Goal: Task Accomplishment & Management: Manage account settings

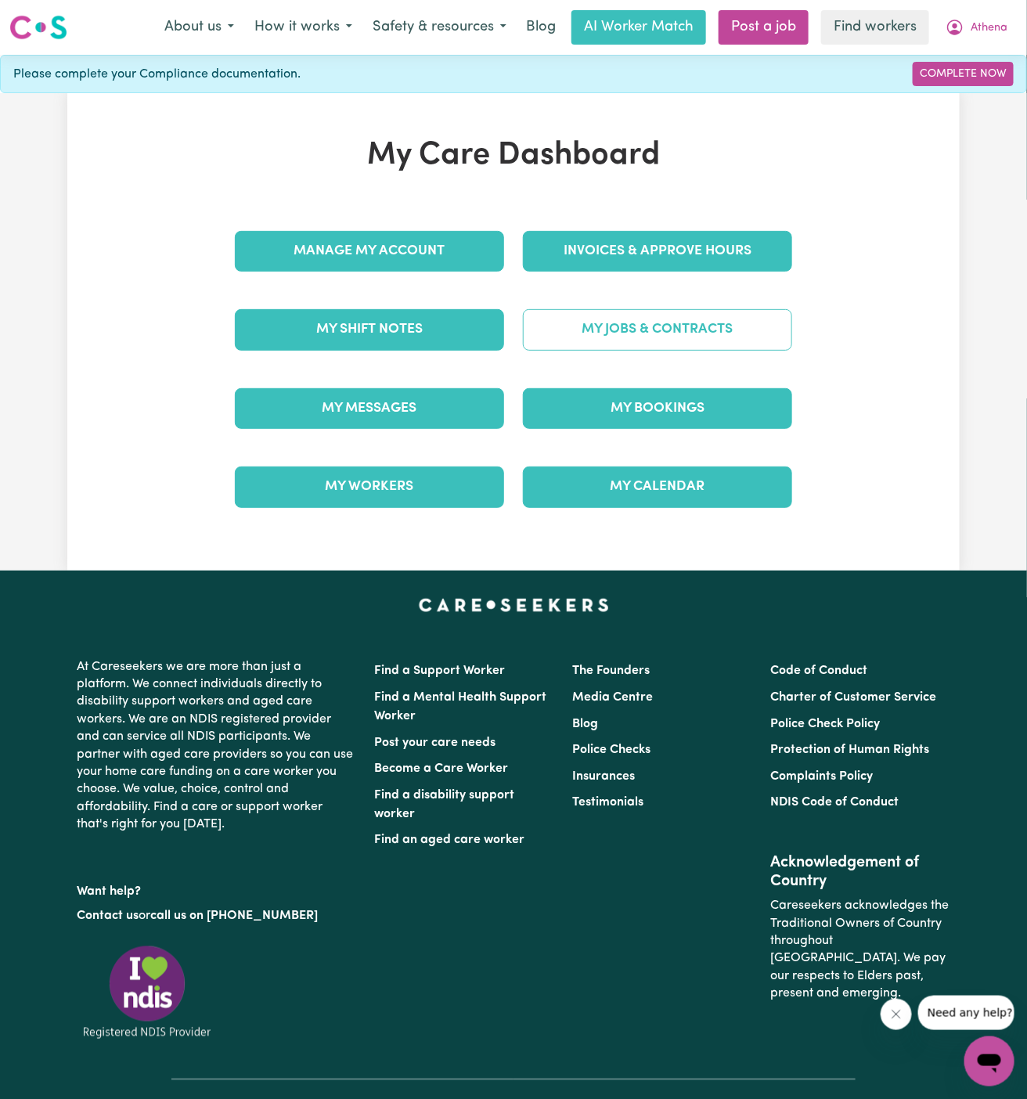
click at [642, 318] on link "My Jobs & Contracts" at bounding box center [657, 329] width 269 height 41
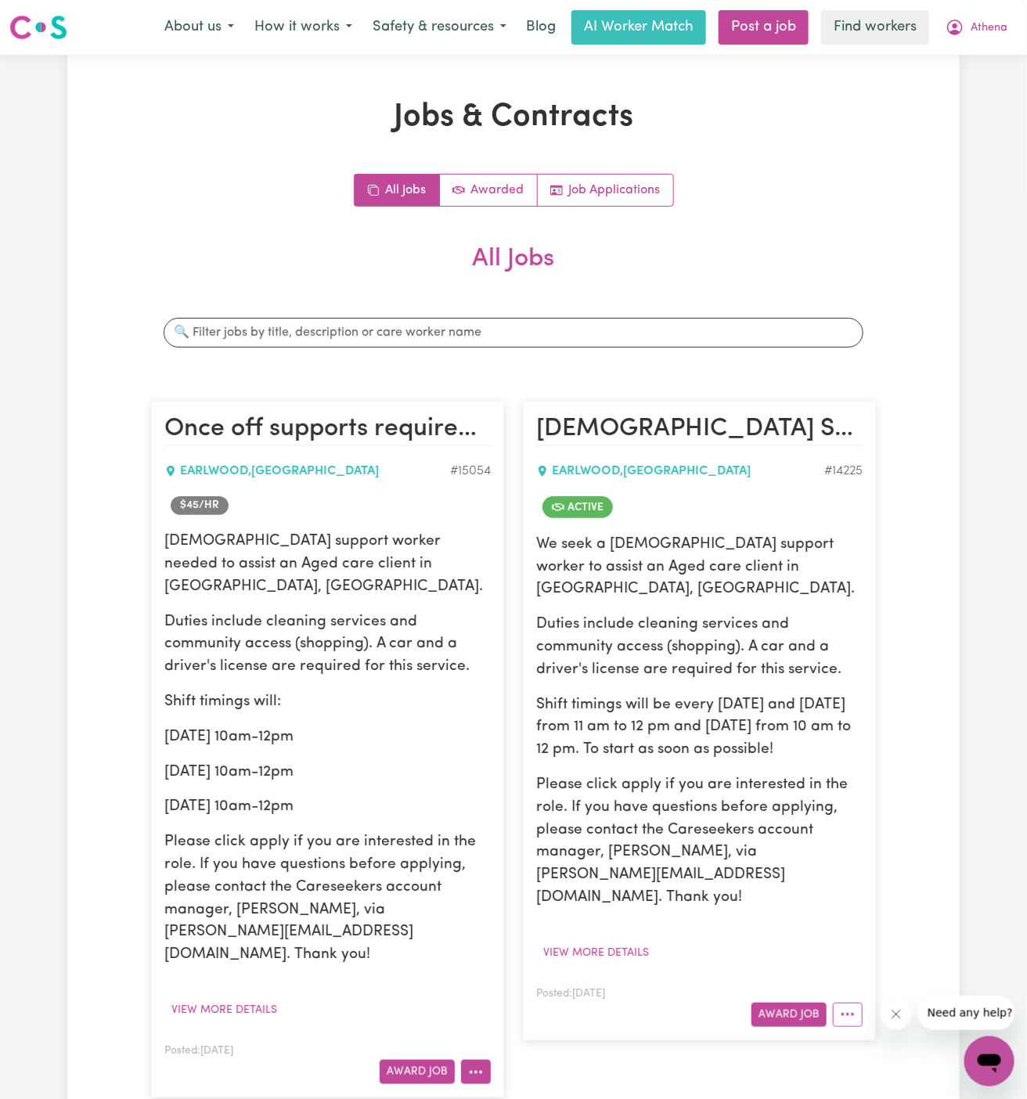
click at [474, 1065] on icon "More options" at bounding box center [476, 1073] width 16 height 16
click at [535, 990] on link "Edit Job" at bounding box center [524, 1005] width 124 height 31
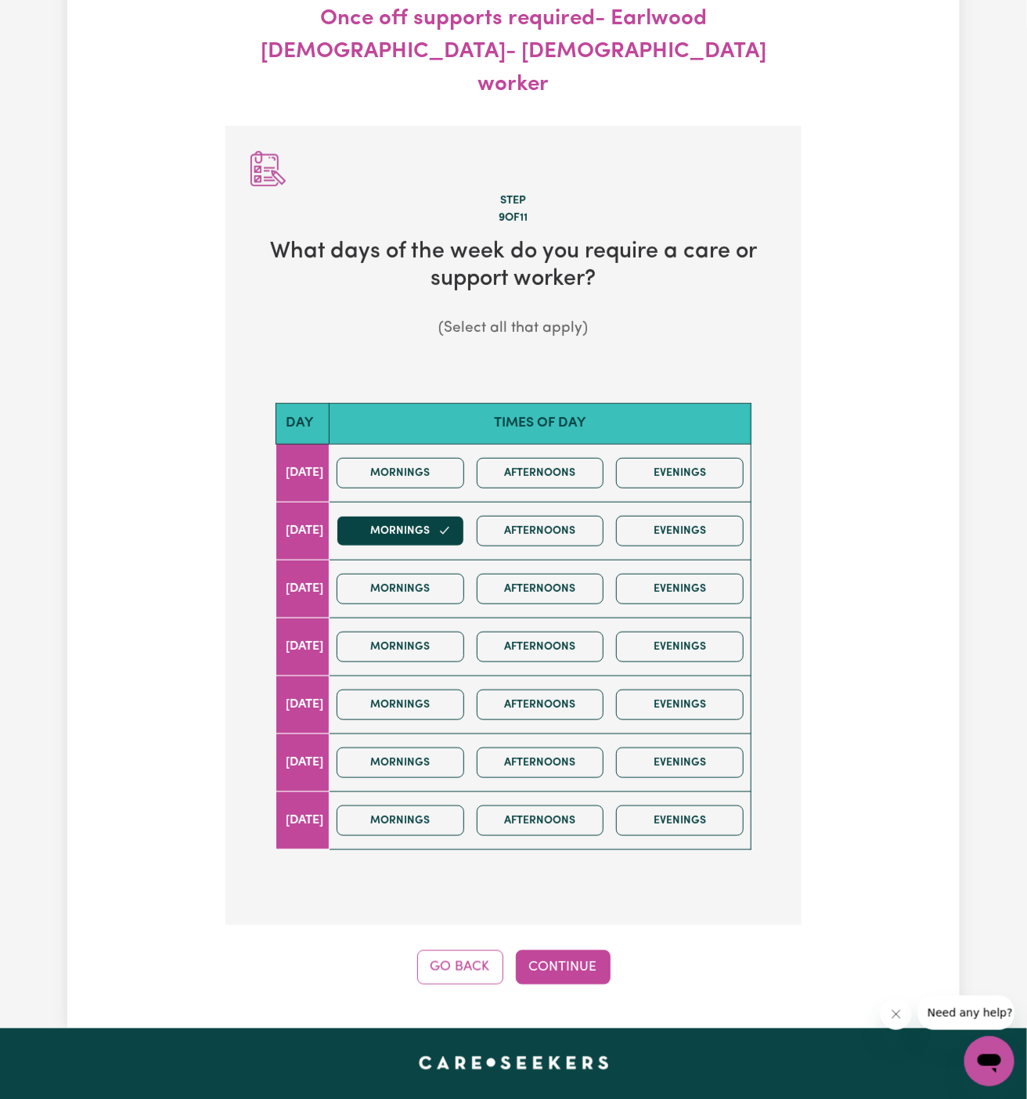
scroll to position [174, 0]
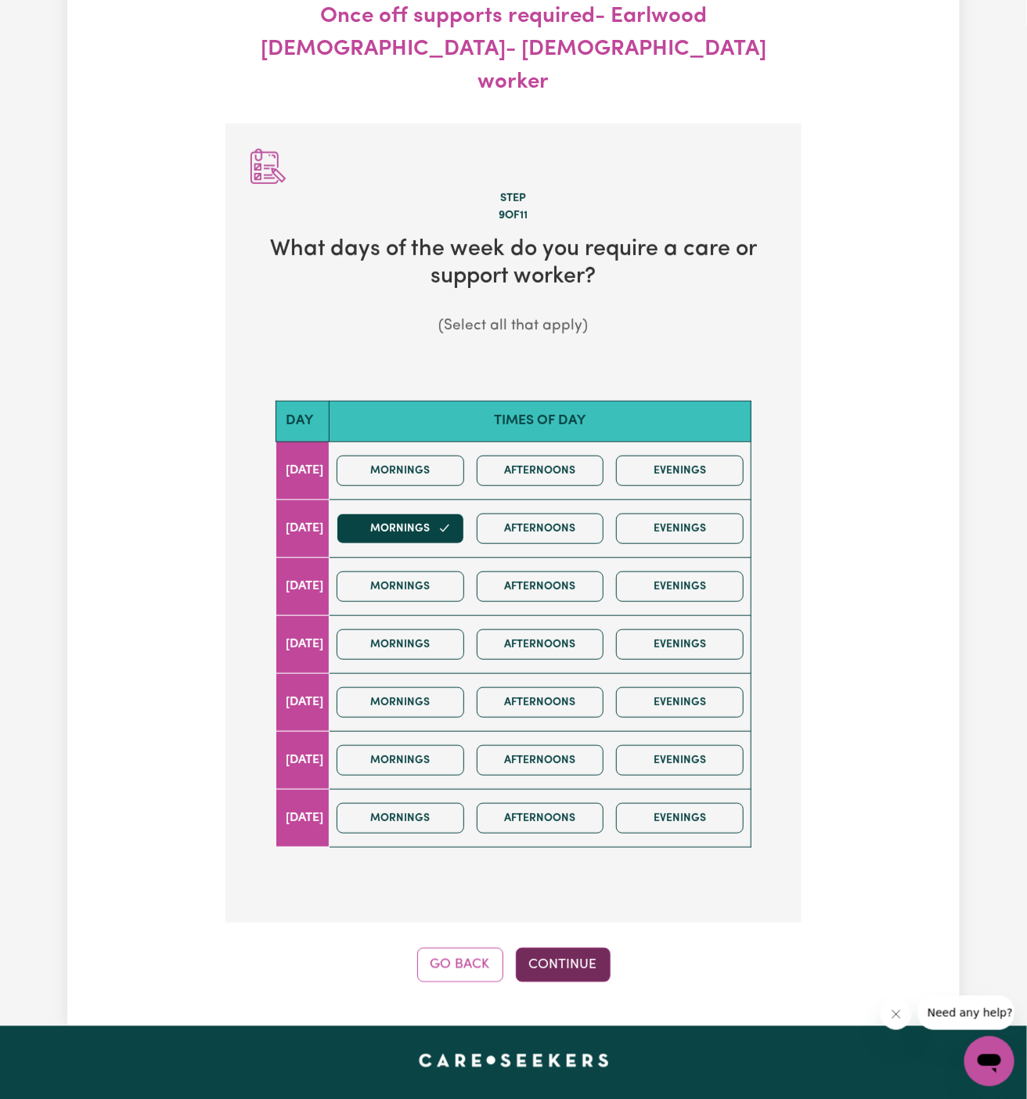
click at [563, 948] on button "Continue" at bounding box center [563, 965] width 95 height 34
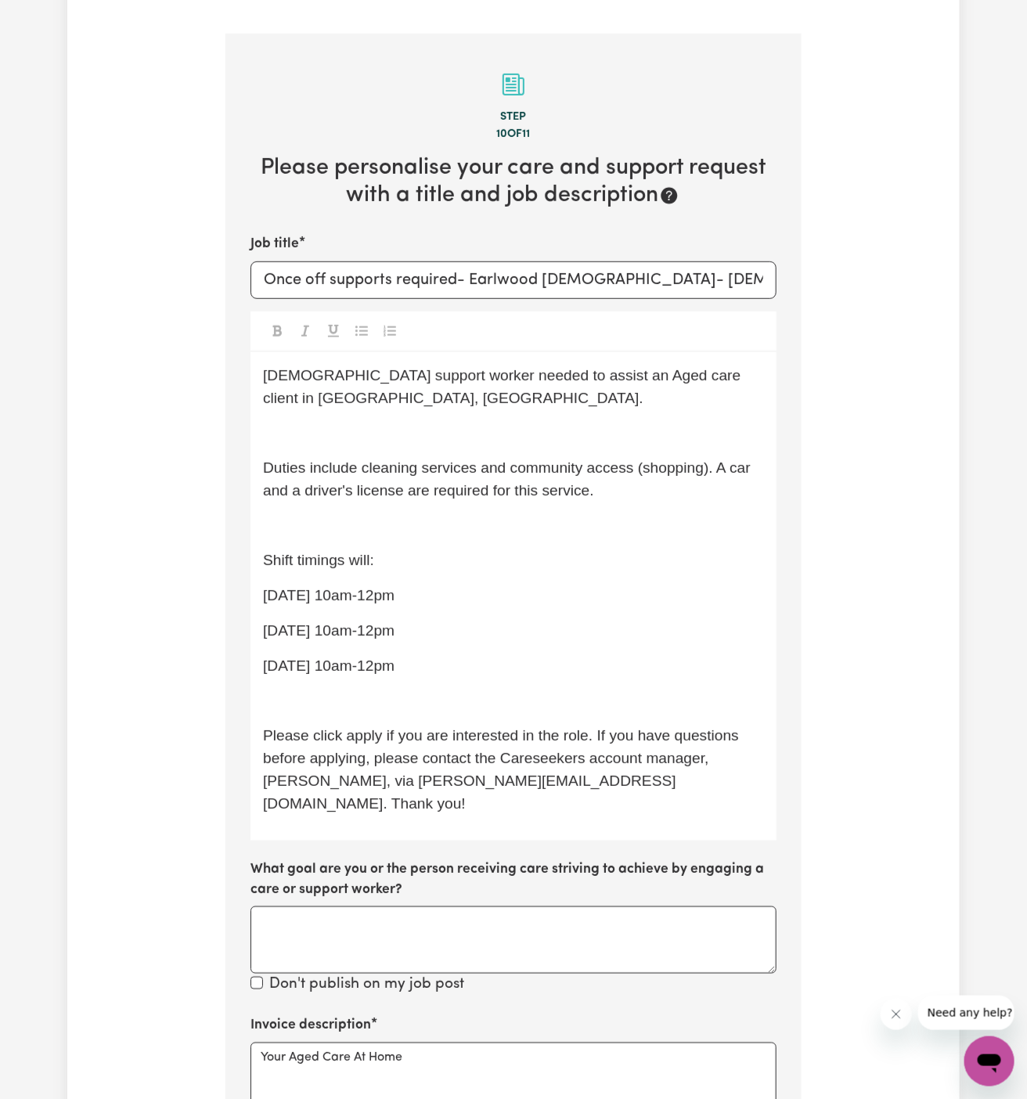
scroll to position [265, 0]
click at [399, 514] on p "﻿" at bounding box center [513, 525] width 501 height 23
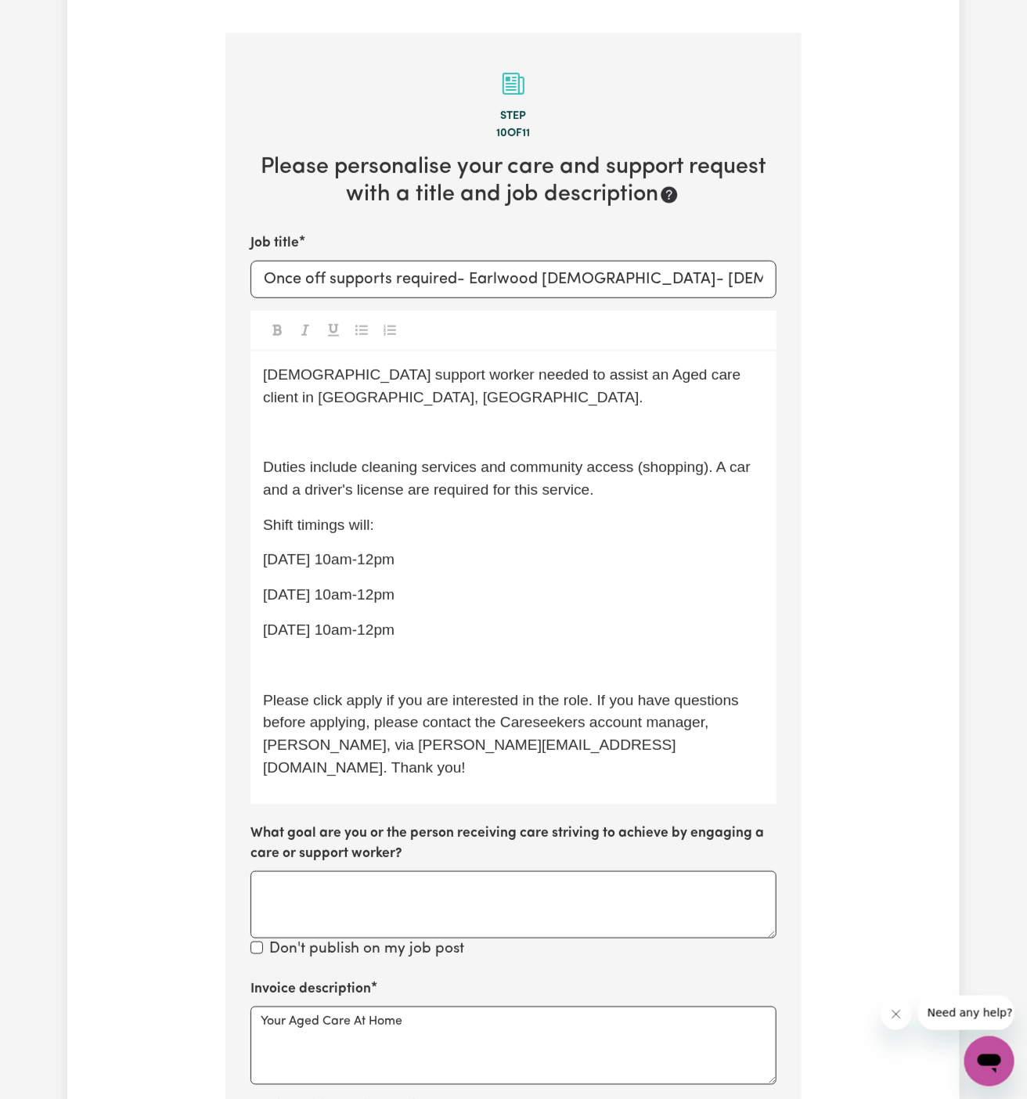
drag, startPoint x: 524, startPoint y: 602, endPoint x: 226, endPoint y: 518, distance: 310.1
click at [226, 518] on section "Step 10 of 11 Please personalise your care and support request with a title and…" at bounding box center [514, 742] width 576 height 1419
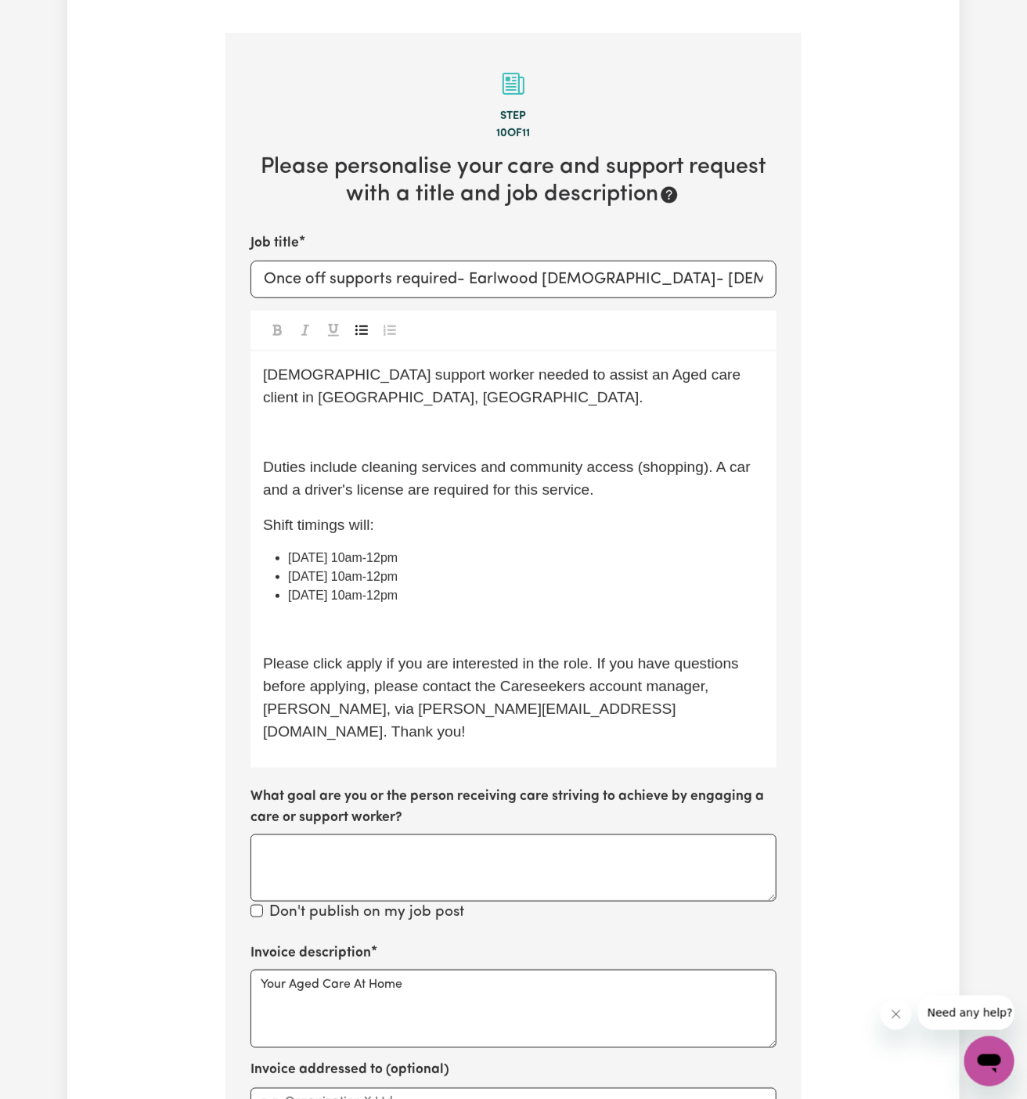
click at [363, 325] on icon "Toggle undefined" at bounding box center [361, 330] width 13 height 10
click at [388, 459] on span "Duties include cleaning services and community access (shopping). A car and a d…" at bounding box center [509, 478] width 492 height 39
click at [373, 517] on span "Shift timings will:" at bounding box center [318, 525] width 111 height 16
click at [439, 616] on div "Female support worker needed to assist an Aged care client in Earlwood, NSW. ﻿ …" at bounding box center [514, 560] width 526 height 417
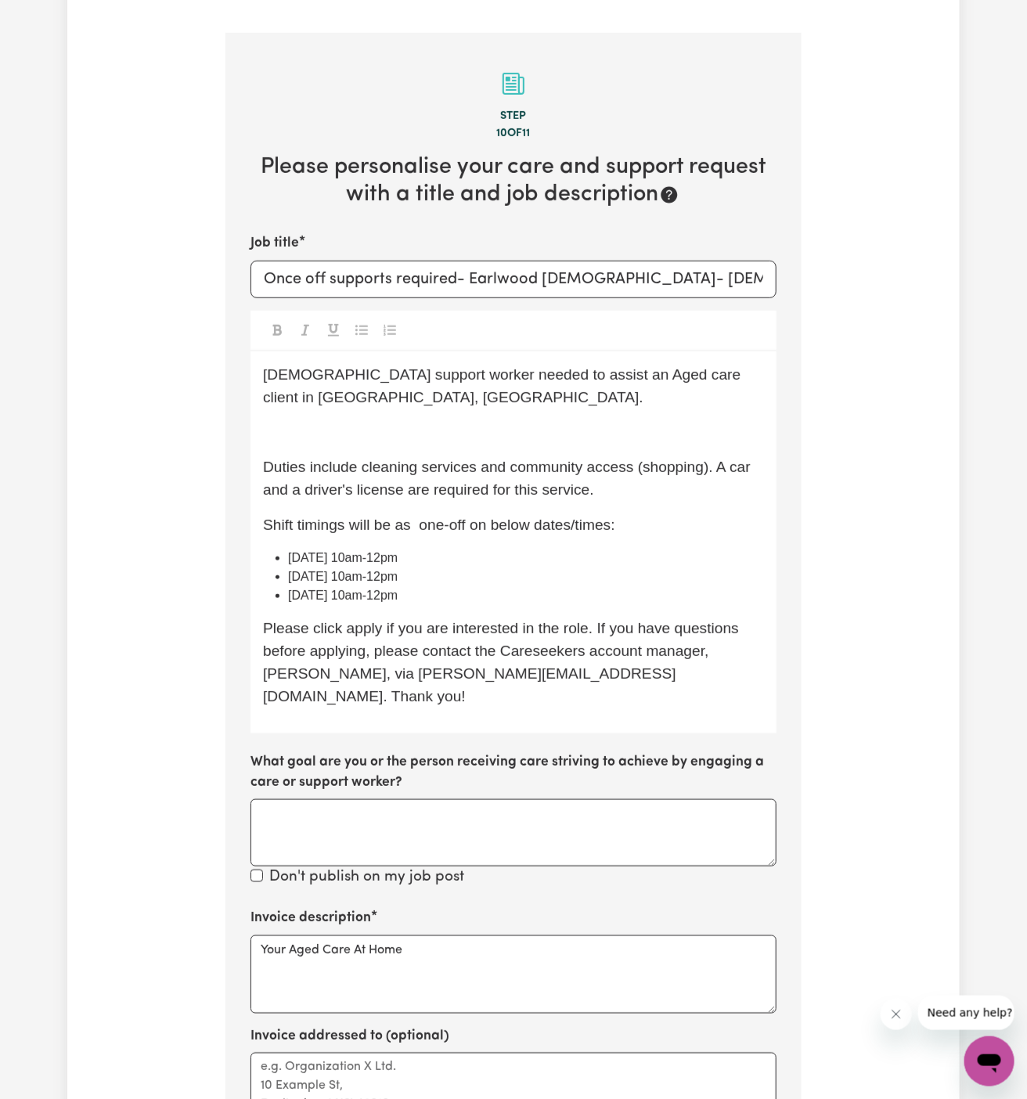
click at [531, 568] on li "Tuesday 16th September 10am-12pm" at bounding box center [526, 577] width 476 height 19
drag, startPoint x: 525, startPoint y: 524, endPoint x: 251, endPoint y: 522, distance: 274.1
click at [251, 522] on div "Female support worker needed to assist an Aged care client in Earlwood, NSW. ﻿ …" at bounding box center [514, 543] width 526 height 382
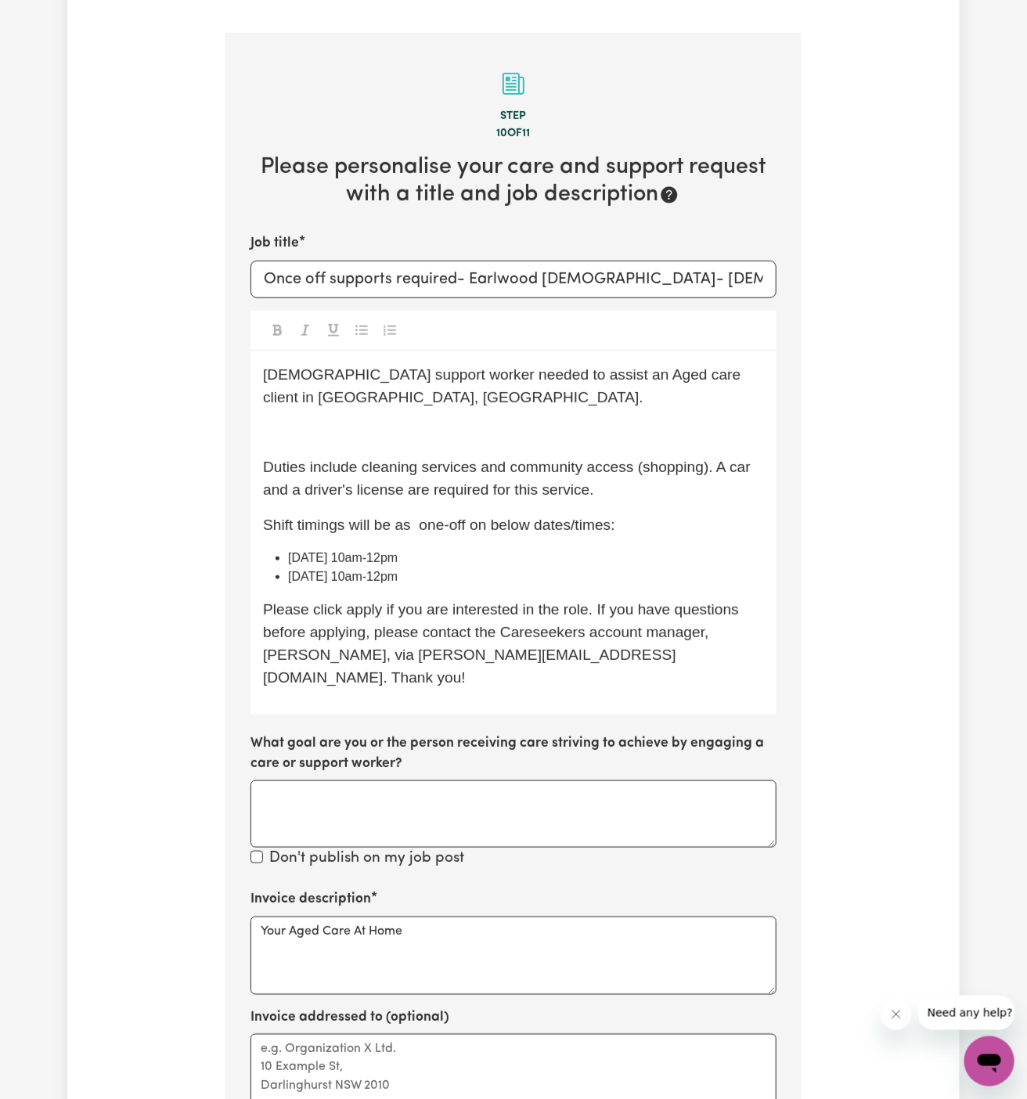
click at [398, 551] on span "Tuesday 16th September 10am-12pm" at bounding box center [343, 557] width 110 height 13
click at [402, 551] on span "Tuesday 16th September 10 am-12pm" at bounding box center [345, 557] width 114 height 13
click at [415, 551] on span "Tuesday 16th September 10 am to 12pm" at bounding box center [351, 557] width 127 height 13
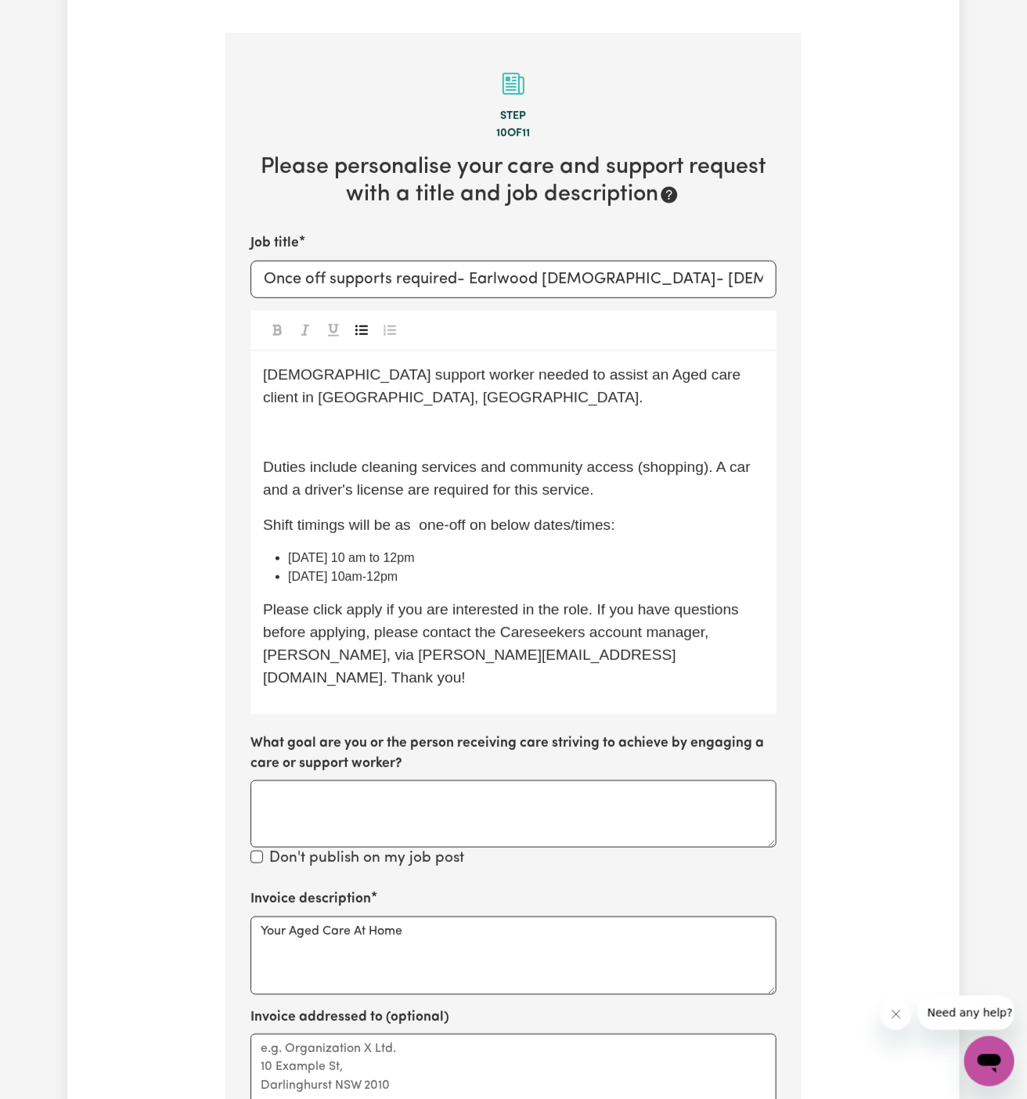
click at [415, 551] on span "Tuesday 16th September 10 am to 12pm" at bounding box center [351, 557] width 127 height 13
click at [532, 549] on li "Tuesday 16th September 10 am to 12 pm" at bounding box center [526, 558] width 476 height 19
drag, startPoint x: 551, startPoint y: 526, endPoint x: 433, endPoint y: 526, distance: 118.2
click at [433, 549] on li "Tuesday 16th September 10 am to 12 pm" at bounding box center [526, 558] width 476 height 19
copy span "10 am to 12 pm"
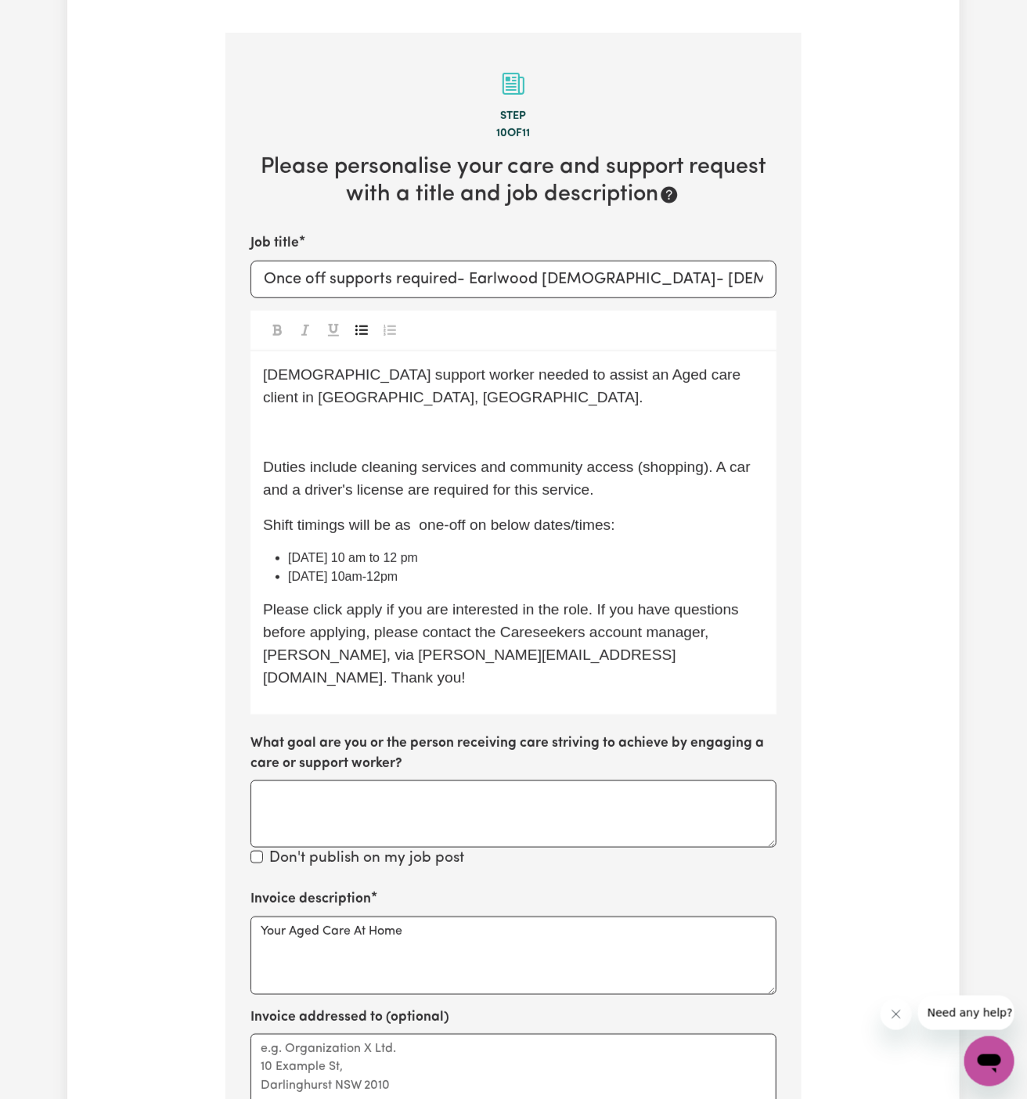
click at [448, 568] on li "Tuesday 23rd September 10am-12pm" at bounding box center [526, 577] width 476 height 19
drag, startPoint x: 449, startPoint y: 549, endPoint x: 568, endPoint y: 548, distance: 119.0
click at [568, 568] on li "Tuesday 23rd September 10am-12pm" at bounding box center [526, 577] width 476 height 19
click at [371, 601] on span "Please click apply if you are interested in the role. If you have questions bef…" at bounding box center [503, 643] width 480 height 84
click at [330, 421] on p "﻿" at bounding box center [513, 432] width 501 height 23
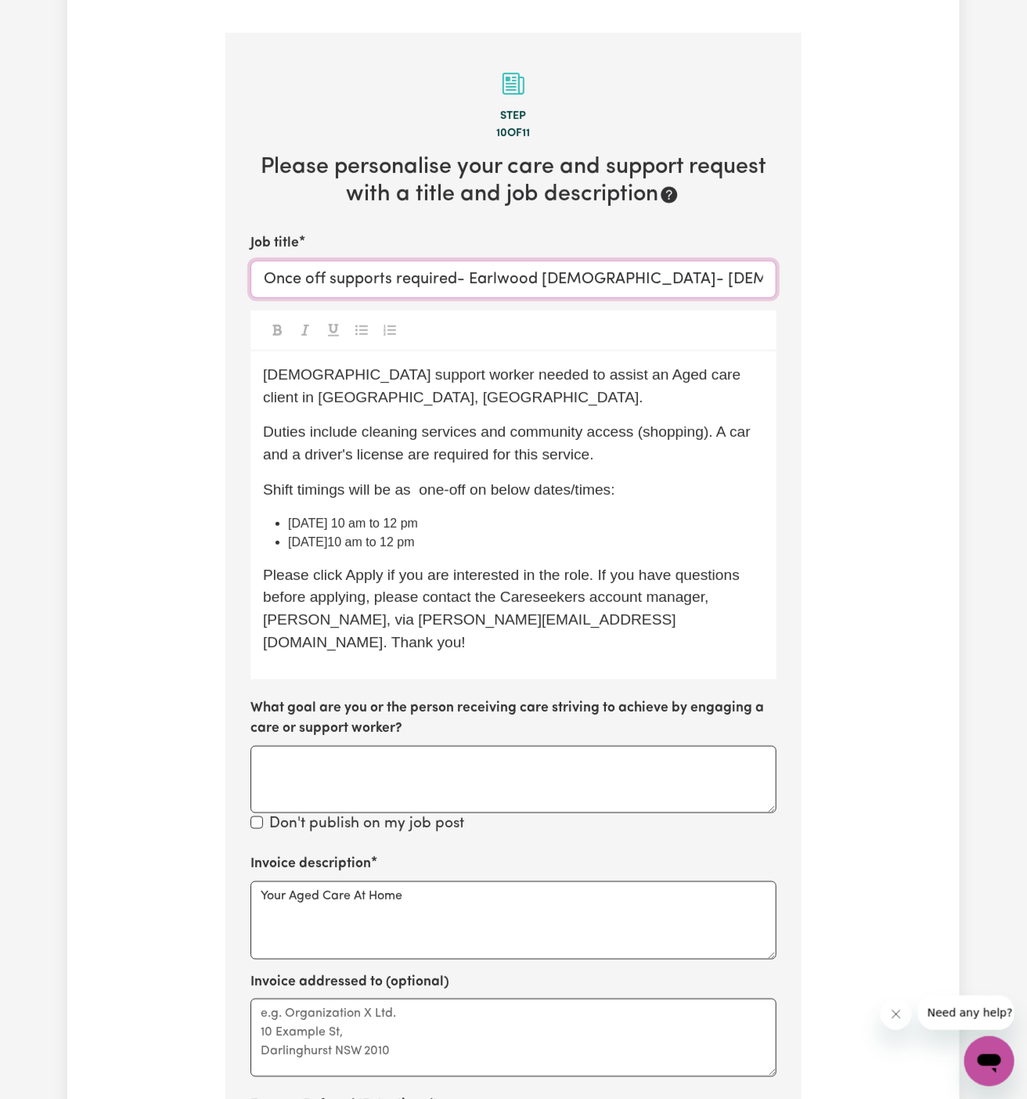
drag, startPoint x: 514, startPoint y: 256, endPoint x: 659, endPoint y: 246, distance: 146.0
click at [659, 261] on input "Once off supports required- Earlwood NSW- Female worker" at bounding box center [514, 280] width 526 height 38
click at [713, 424] on span "Duties include cleaning services and community access (shopping). A car and a d…" at bounding box center [509, 443] width 492 height 39
click at [717, 424] on span "Duties include cleaning services and community access (shopping). A car and a d…" at bounding box center [509, 443] width 492 height 39
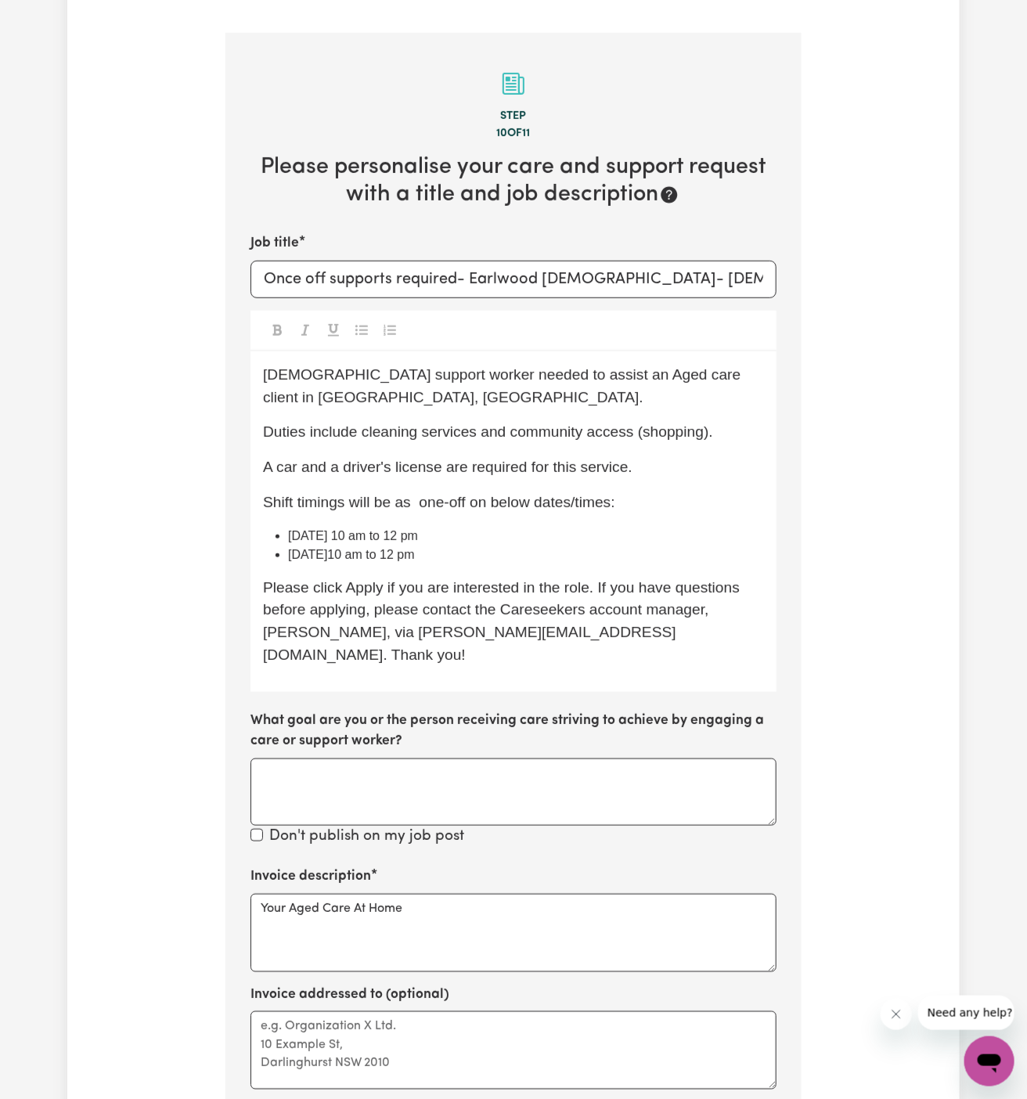
click at [586, 527] on li "Tuesday 16th September 10 am to 12 pm" at bounding box center [526, 536] width 476 height 19
click at [415, 548] on span "Tuesday 23rd September10 am to 12 pm" at bounding box center [351, 554] width 127 height 13
click at [550, 546] on li "Tuesday 23rd September 10 am to 12 pm" at bounding box center [526, 555] width 476 height 19
click at [418, 529] on span "Tuesday 16th September 10 am to 12 pm" at bounding box center [353, 535] width 130 height 13
click at [435, 546] on li "Tuesday 23rd September 10 am to 12 pm" at bounding box center [526, 555] width 476 height 19
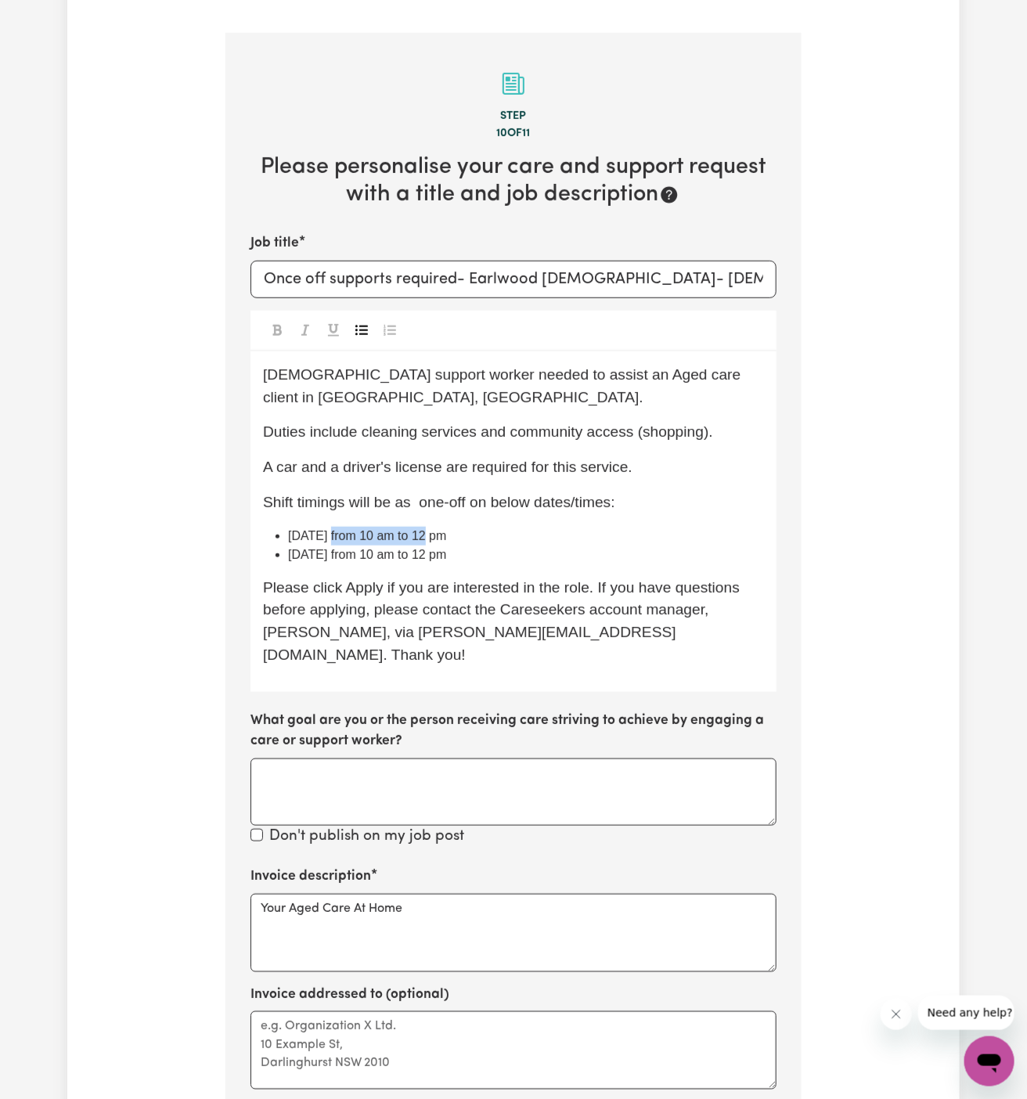
drag, startPoint x: 435, startPoint y: 504, endPoint x: 341, endPoint y: 500, distance: 93.3
click at [341, 529] on span "Tuesday 16th September from 10 am to 12 pm" at bounding box center [367, 535] width 158 height 13
click at [367, 548] on span "Tuesday 23rd September from 10 am to 12 pm" at bounding box center [367, 554] width 158 height 13
click at [431, 548] on span "Tuesday 2309September from 10 am to 12 pm" at bounding box center [388, 554] width 201 height 13
click at [478, 542] on div "Female support worker needed to assist an Aged care client in Earlwood, NSW. Du…" at bounding box center [514, 522] width 526 height 341
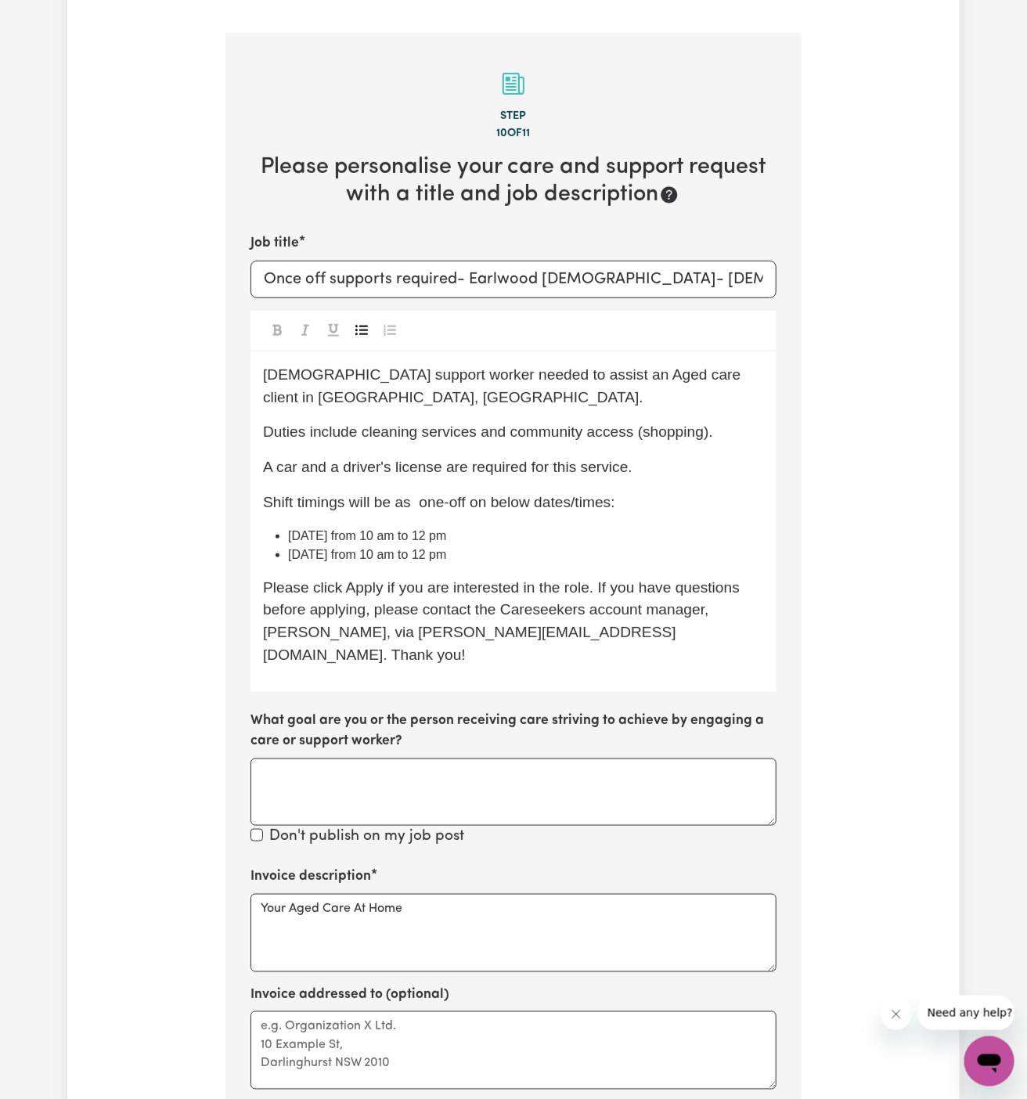
click at [506, 546] on li "Tuesday 23/09 from 10 am to 12 pm" at bounding box center [526, 555] width 476 height 19
click at [493, 527] on li "Tuesday 16/09 from 10 am to 12 pm" at bounding box center [526, 536] width 476 height 19
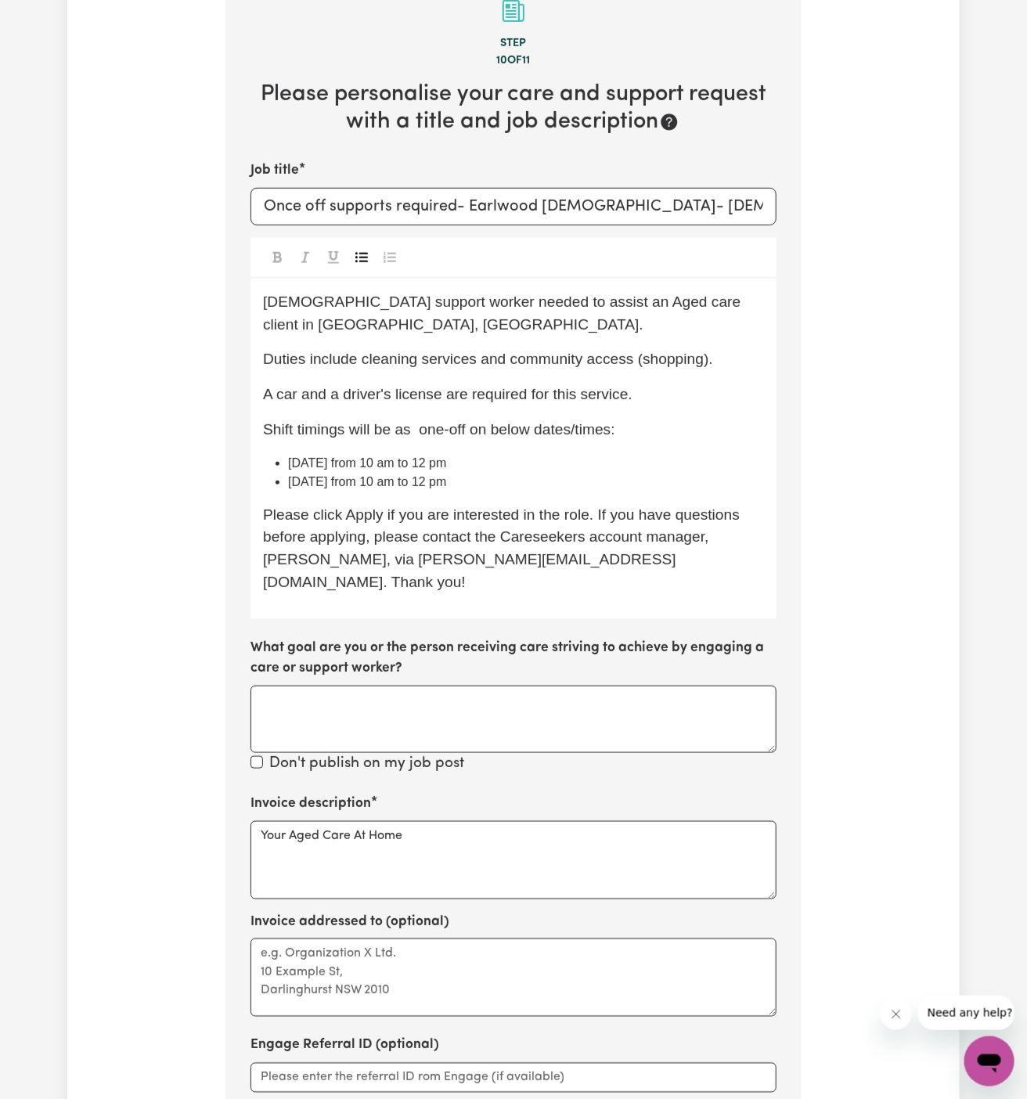
scroll to position [348, 0]
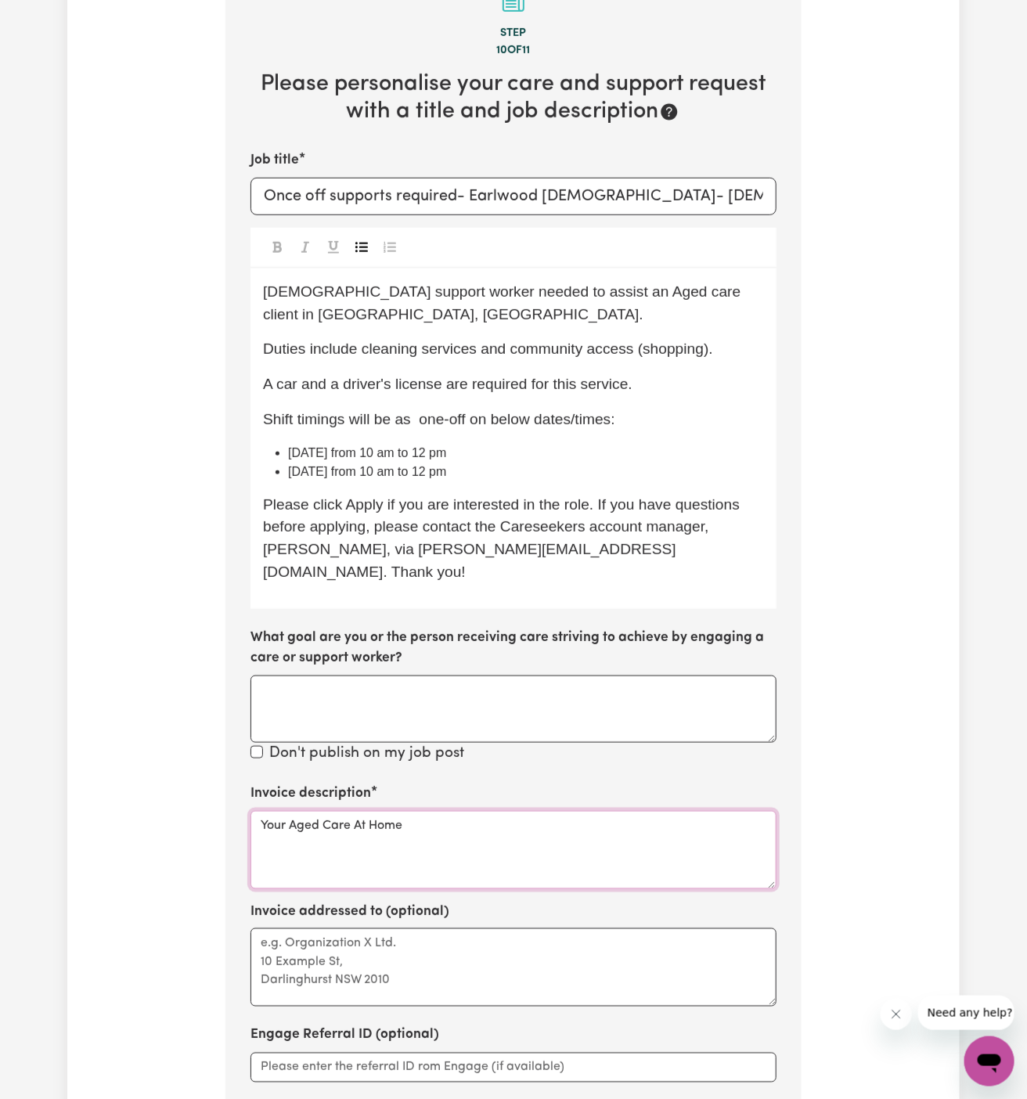
click at [262, 811] on textarea "Your Aged Care At Home" at bounding box center [514, 850] width 526 height 78
click at [287, 811] on textarea "c/o Your Aged Care At Home" at bounding box center [514, 850] width 526 height 78
type textarea "c/o Your Aged Care At Home"
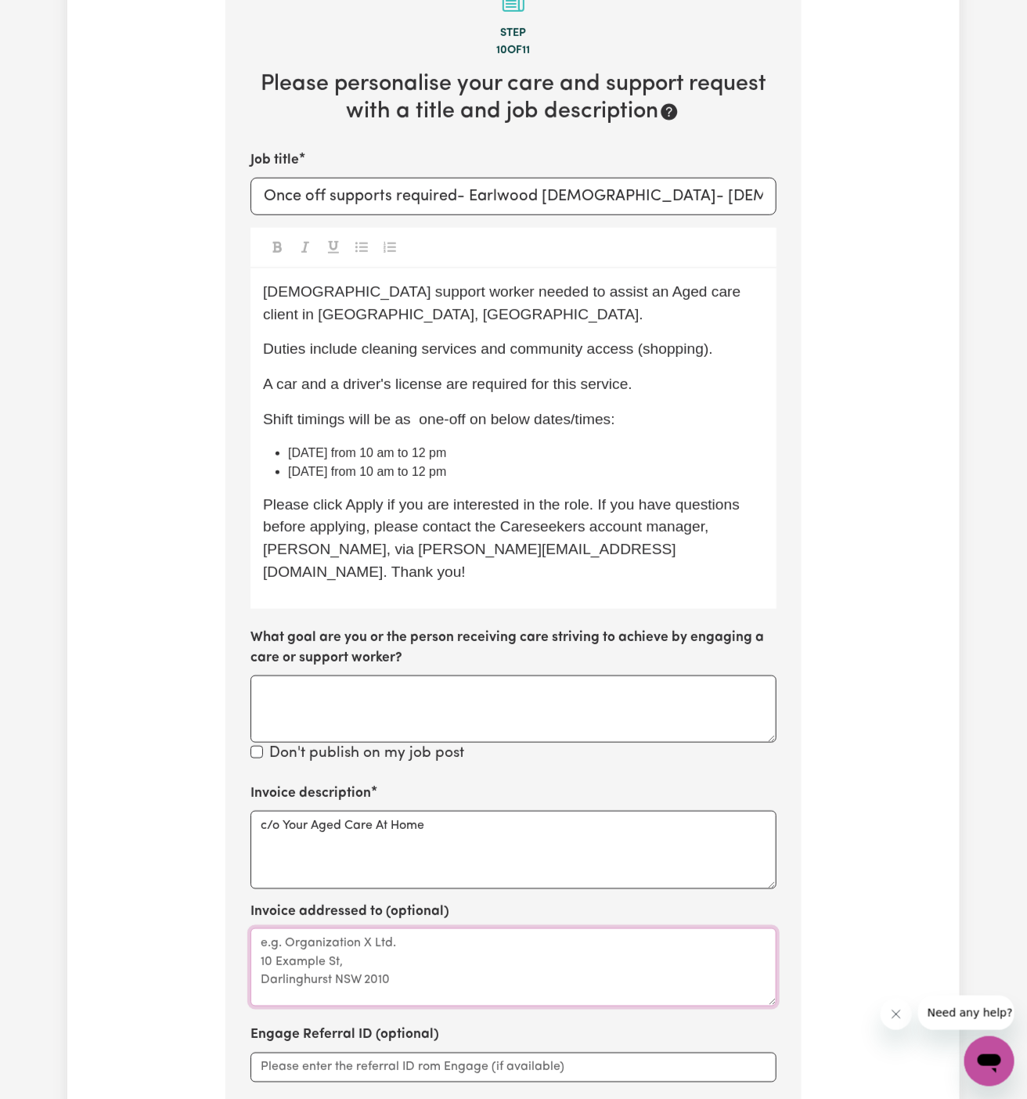
click at [361, 929] on textarea "Invoice addressed to (optional)" at bounding box center [514, 968] width 526 height 78
paste textarea "c/o Your Aged Care At Home"
click at [382, 929] on textarea "c/o Your Aged Care At Home" at bounding box center [514, 968] width 526 height 78
type textarea "c/o Your Aged Care At Home"
click at [418, 411] on span "Shift timings will be as one-off on below dates/times:" at bounding box center [439, 419] width 352 height 16
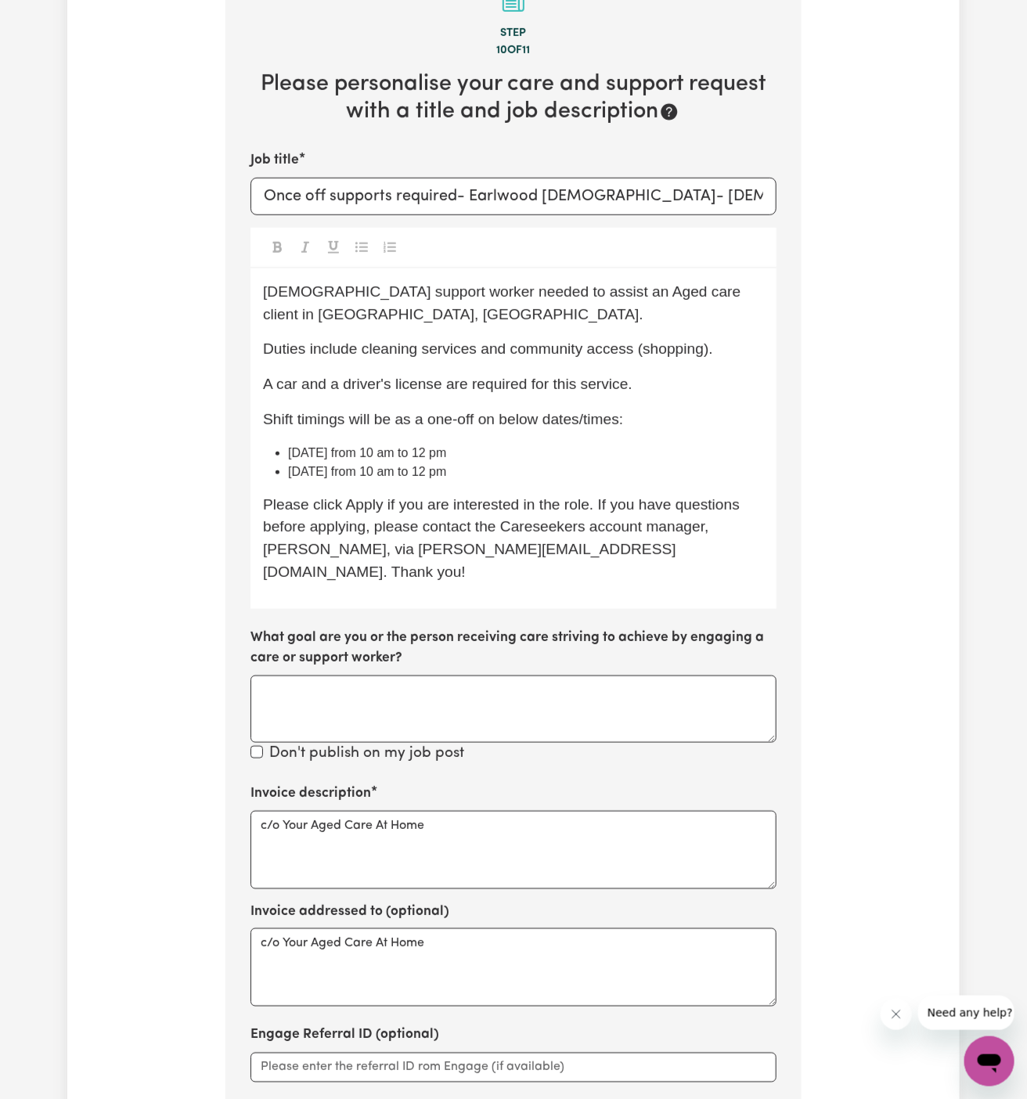
click at [559, 400] on div "Female support worker needed to assist an Aged care client in Earlwood, NSW. Du…" at bounding box center [514, 439] width 526 height 341
click at [633, 409] on p "Shift timings will be as a one-off on below dates/times:" at bounding box center [513, 420] width 501 height 23
click at [629, 409] on p "Shift timings will be as a one-off on below dates/times:" at bounding box center [513, 420] width 501 height 23
click at [524, 411] on span "Shift timings will be as a one-off on below dates/times:" at bounding box center [443, 419] width 360 height 16
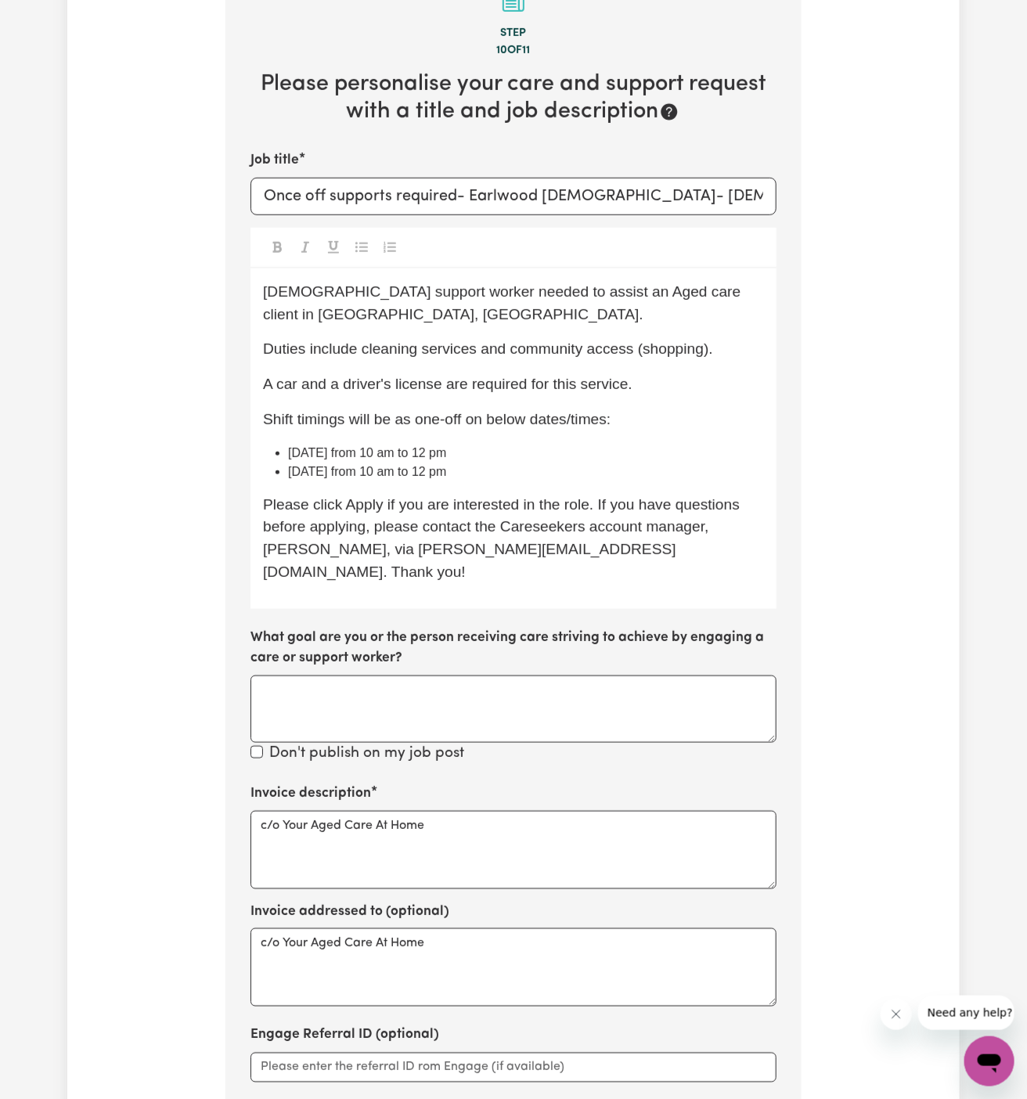
click at [493, 411] on span "Shift timings will be as one-off on below dates/times:" at bounding box center [437, 419] width 348 height 16
click at [518, 399] on div "Female support worker needed to assist an Aged care client in Earlwood, NSW. Du…" at bounding box center [514, 439] width 526 height 341
click at [492, 411] on span "Shift timings will be as one-off on dates/times:" at bounding box center [417, 419] width 309 height 16
click at [566, 411] on span "Shift timings will be as one-off on dates/times:" at bounding box center [415, 419] width 305 height 16
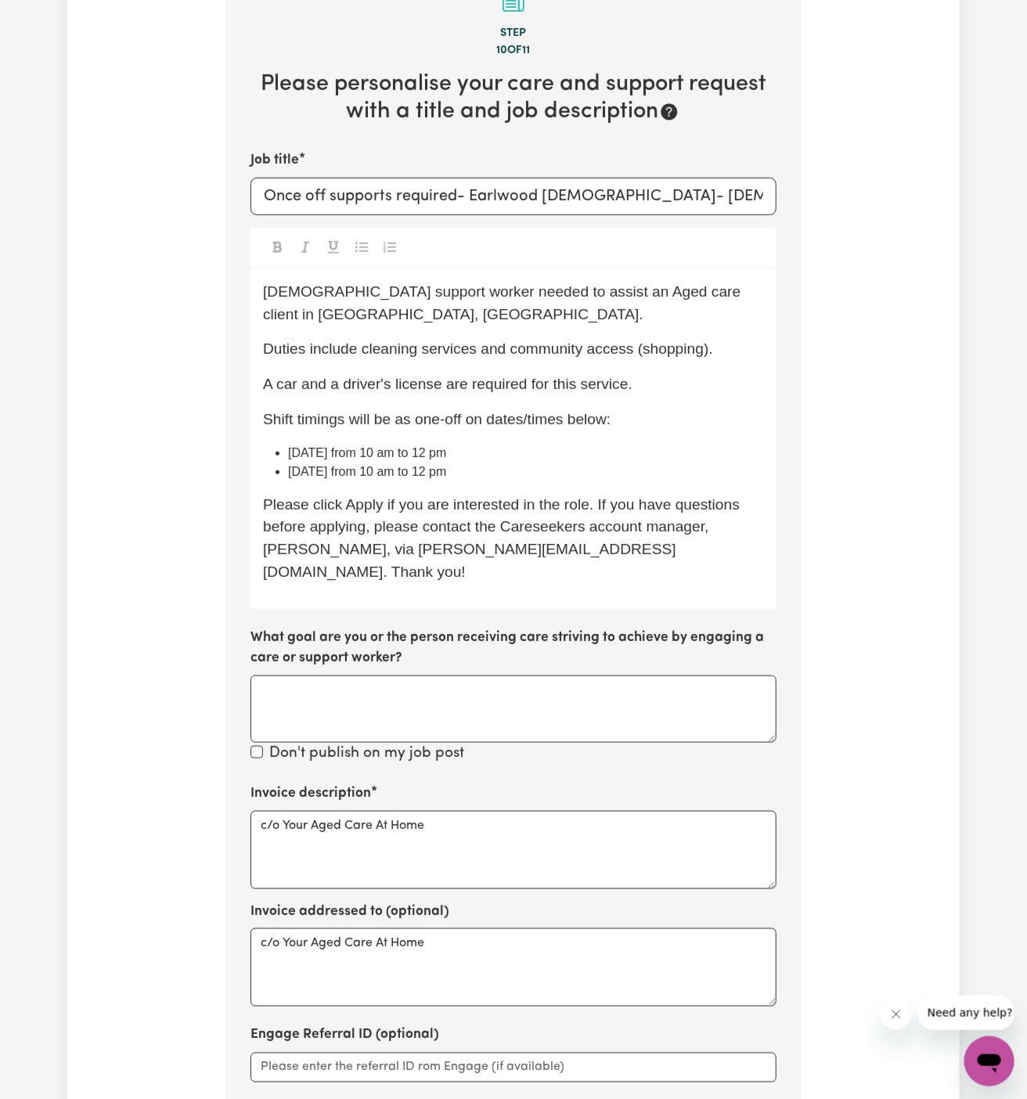
click at [612, 444] on li "Tuesday 16/09 from 10 am to 12 pm" at bounding box center [526, 453] width 476 height 19
click at [579, 409] on div "Female support worker needed to assist an Aged care client in Earlwood, NSW. Du…" at bounding box center [514, 439] width 526 height 341
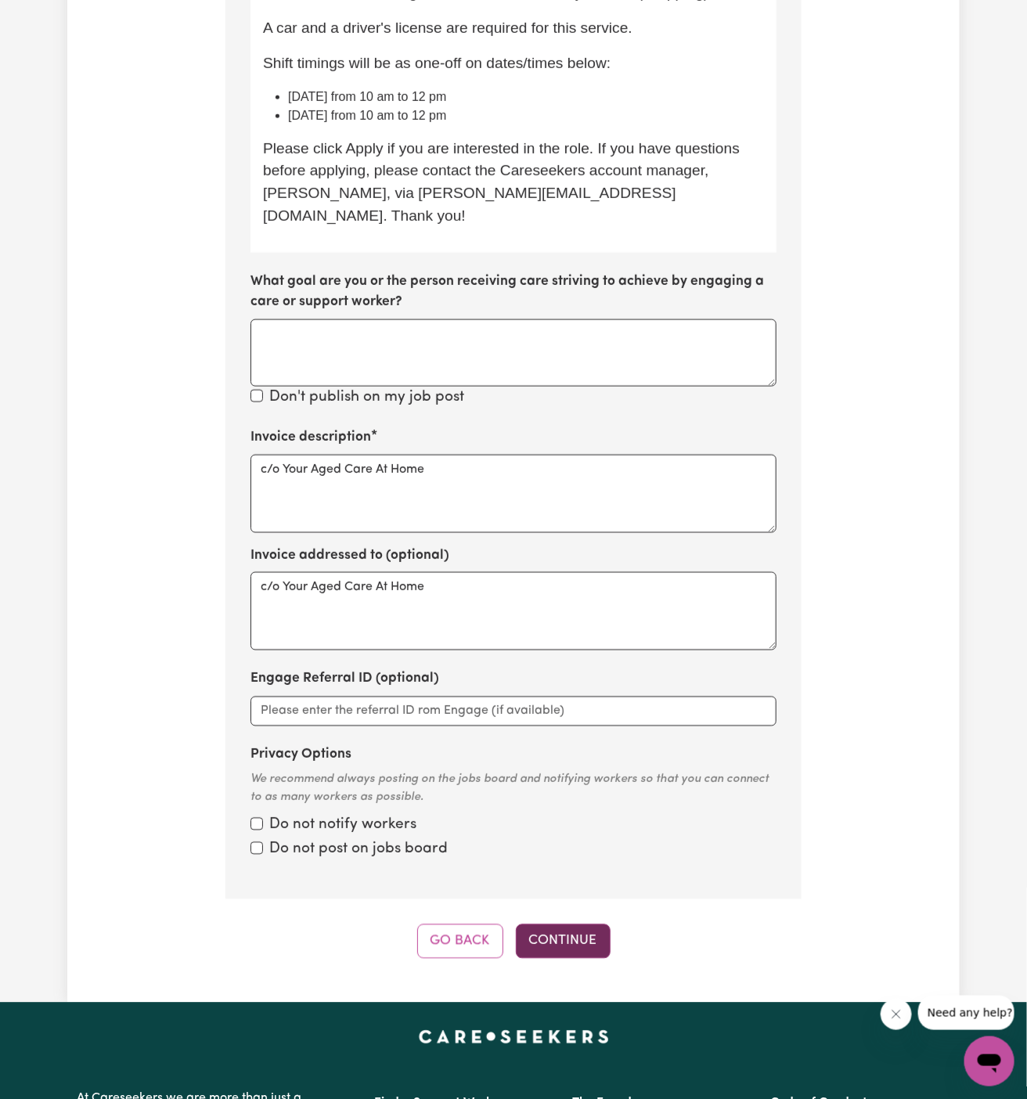
click at [555, 925] on button "Continue" at bounding box center [563, 942] width 95 height 34
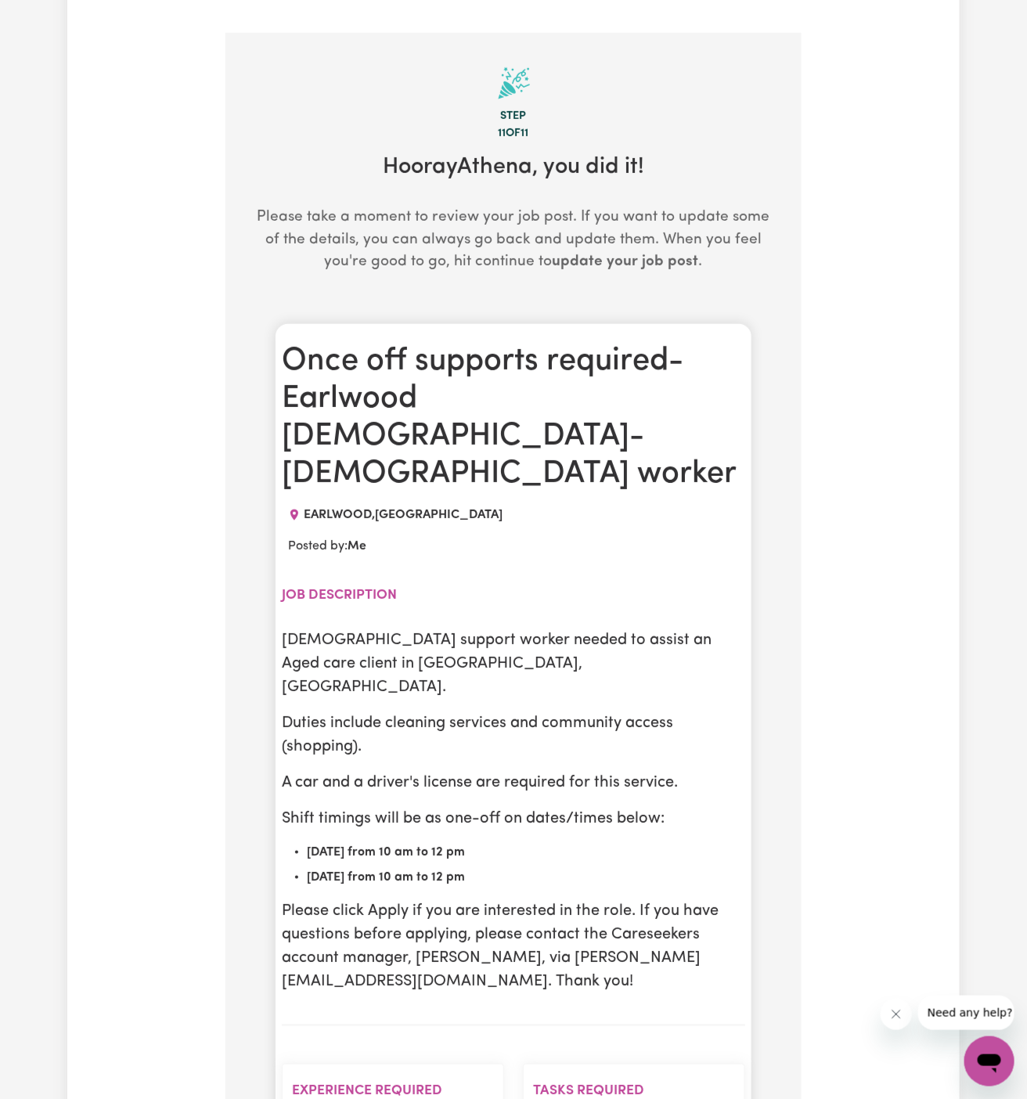
scroll to position [1585, 0]
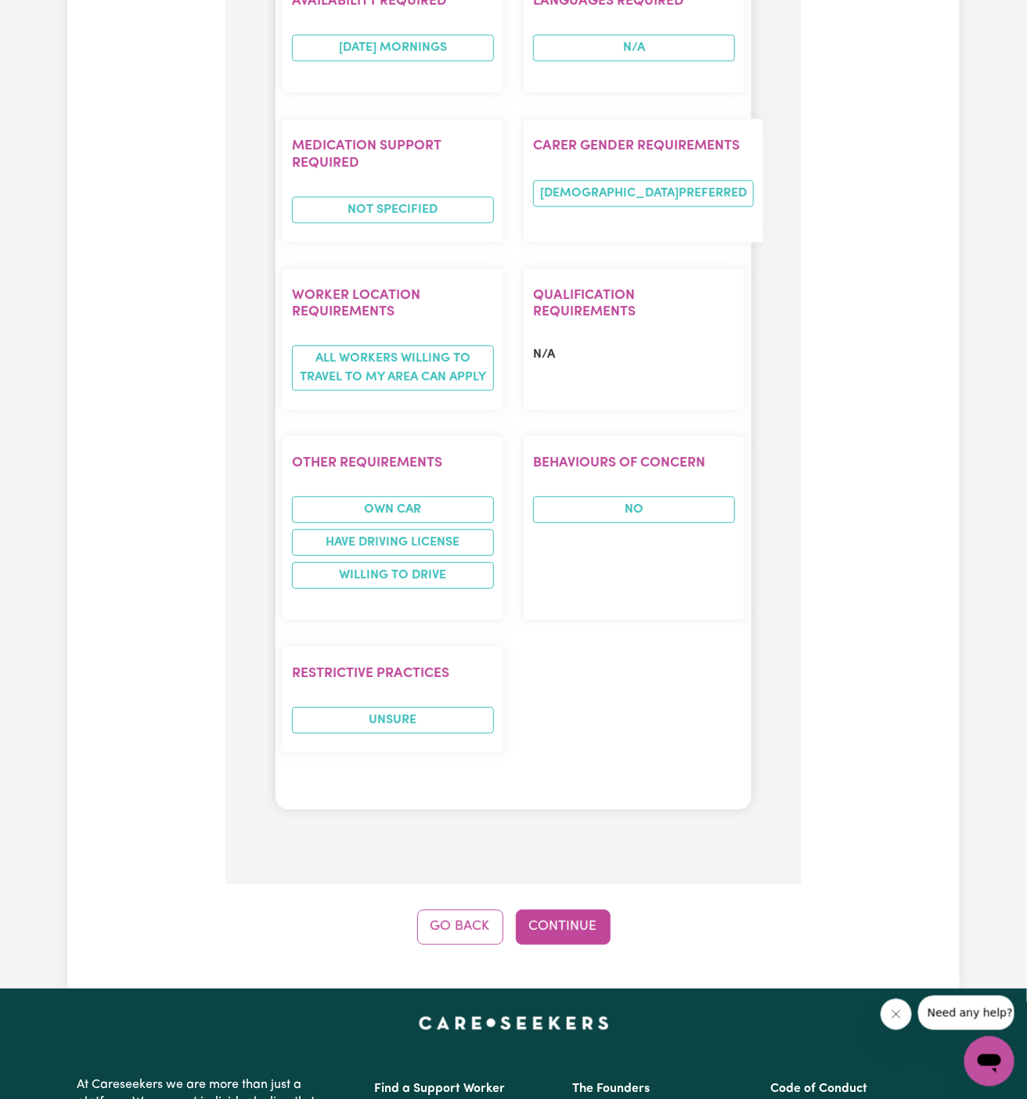
drag, startPoint x: 464, startPoint y: 789, endPoint x: 464, endPoint y: 809, distance: 20.4
click at [464, 910] on button "Go Back" at bounding box center [460, 927] width 86 height 34
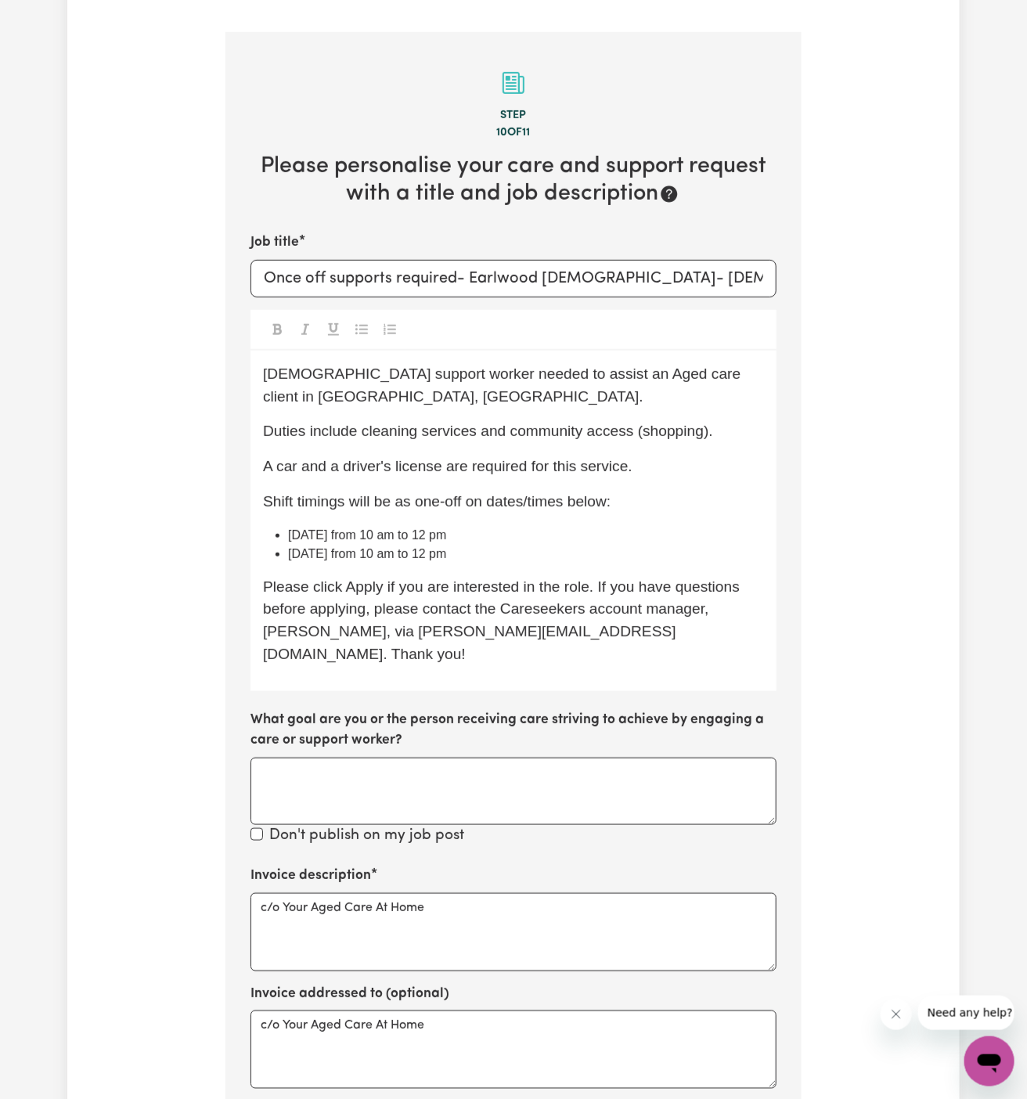
scroll to position [265, 0]
click at [516, 312] on div at bounding box center [514, 331] width 526 height 41
drag, startPoint x: 588, startPoint y: 244, endPoint x: 260, endPoint y: 238, distance: 328.2
click at [260, 261] on input "Once off supports required- Earlwood NSW- Female worker" at bounding box center [514, 280] width 526 height 38
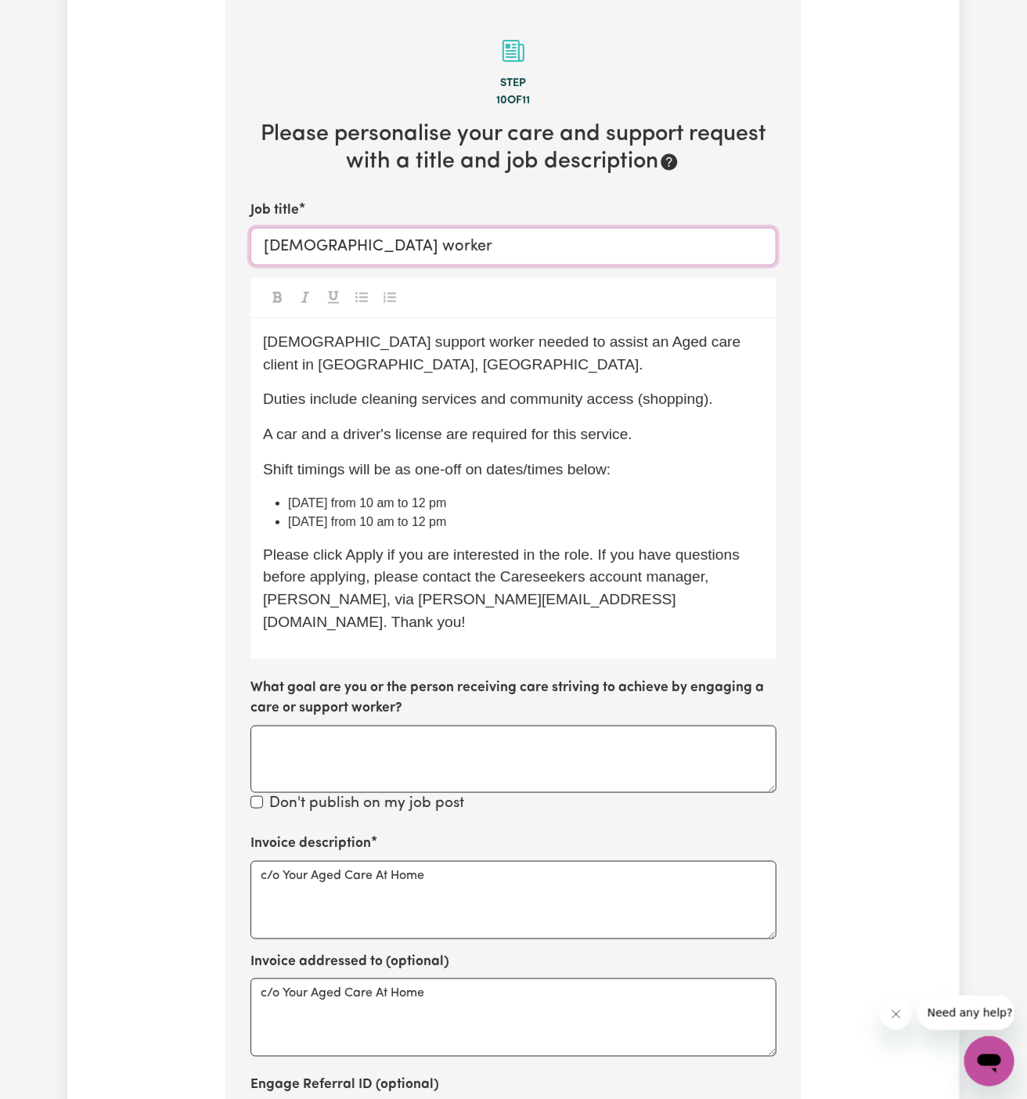
click at [326, 244] on input "Female worker" at bounding box center [514, 247] width 526 height 38
click at [440, 240] on input "Female Support Worker" at bounding box center [514, 247] width 526 height 38
click at [676, 381] on div "Female support worker needed to assist an Aged care client in Earlwood, NSW. Du…" at bounding box center [514, 489] width 526 height 341
drag, startPoint x: 676, startPoint y: 347, endPoint x: 675, endPoint y: 356, distance: 9.4
click at [675, 356] on p "Female support worker needed to assist an Aged care client in Earlwood, NSW." at bounding box center [513, 353] width 501 height 45
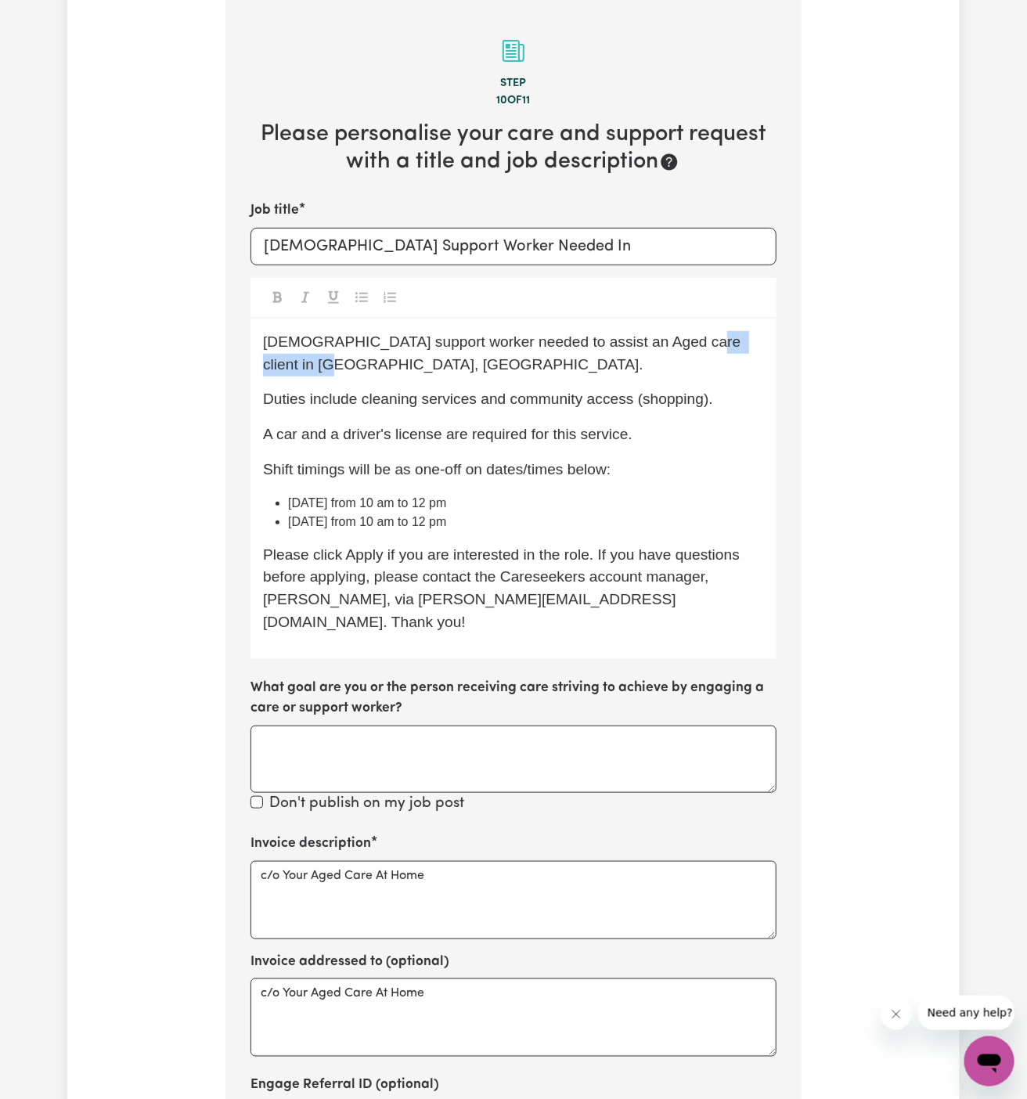
copy span "Earlwood, NSW."
click at [638, 254] on input "Female Support Worker Needed In" at bounding box center [514, 247] width 526 height 38
paste input "Earlwood, NSW."
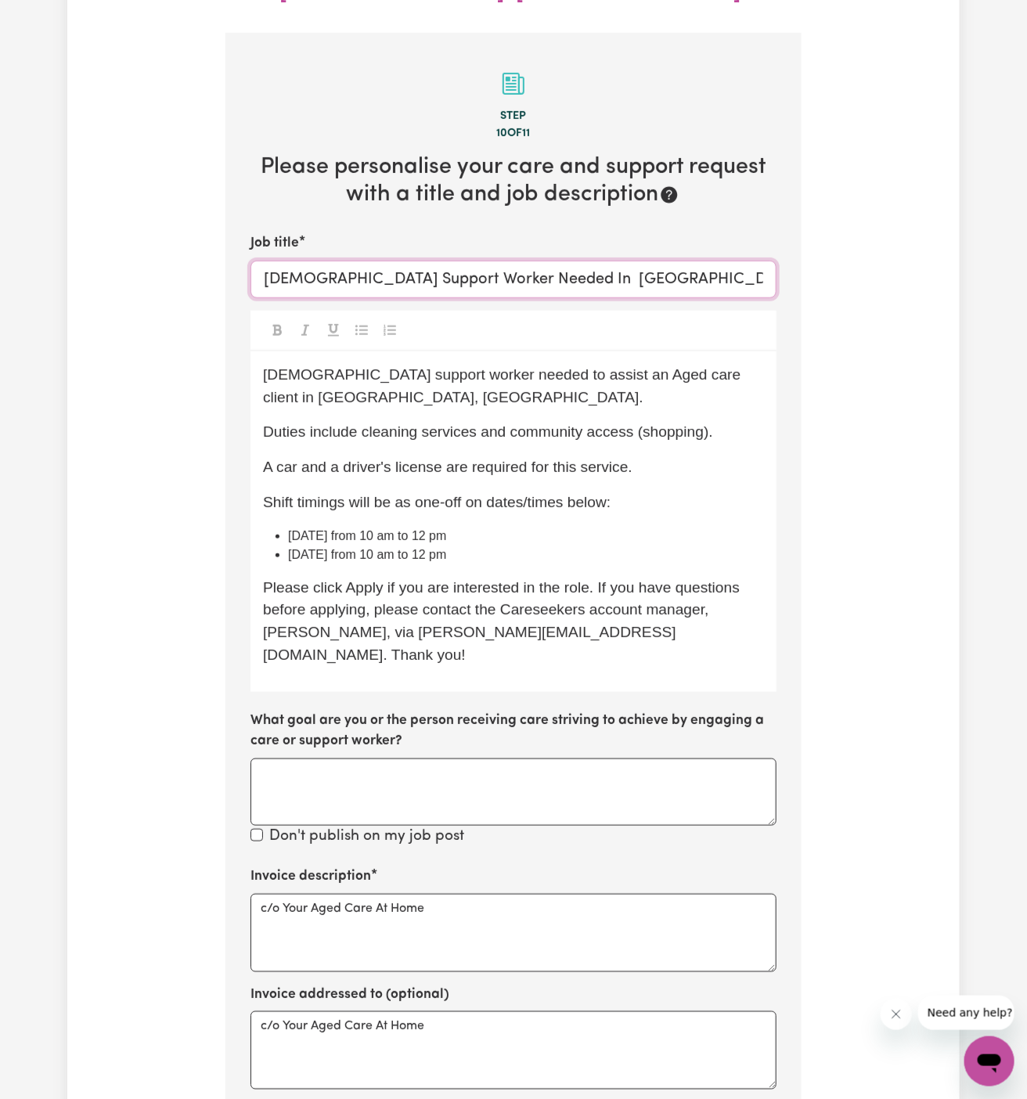
type input "Female Support Worker Needed In Earlwood, NSW."
click at [272, 366] on span "Female support worker needed to assist an Aged care client in Earlwood, NSW." at bounding box center [504, 385] width 482 height 39
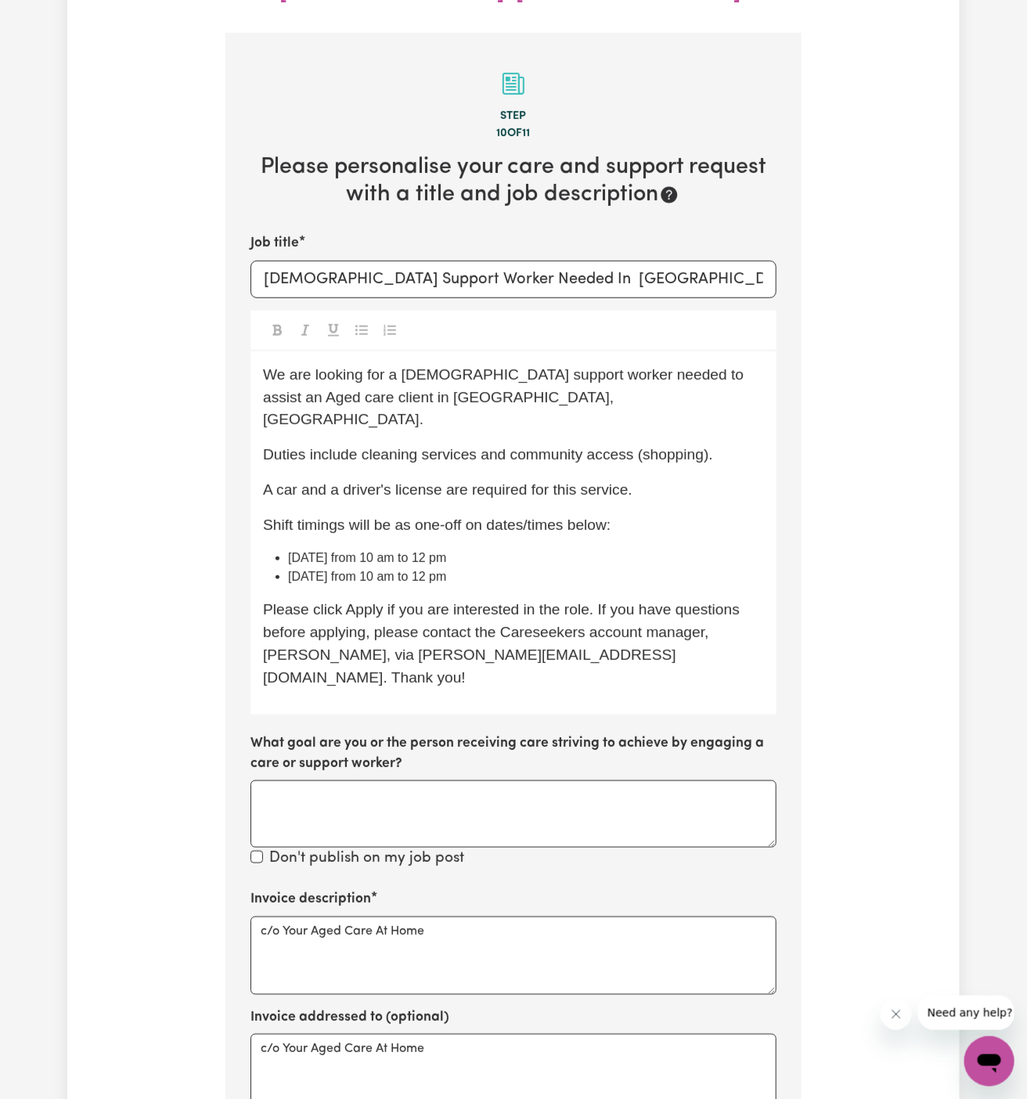
click at [443, 446] on span "Duties include cleaning services and community access (shopping)." at bounding box center [488, 454] width 450 height 16
click at [568, 352] on div "We are looking for a female support worker needed to assist an Aged care client…" at bounding box center [514, 533] width 526 height 363
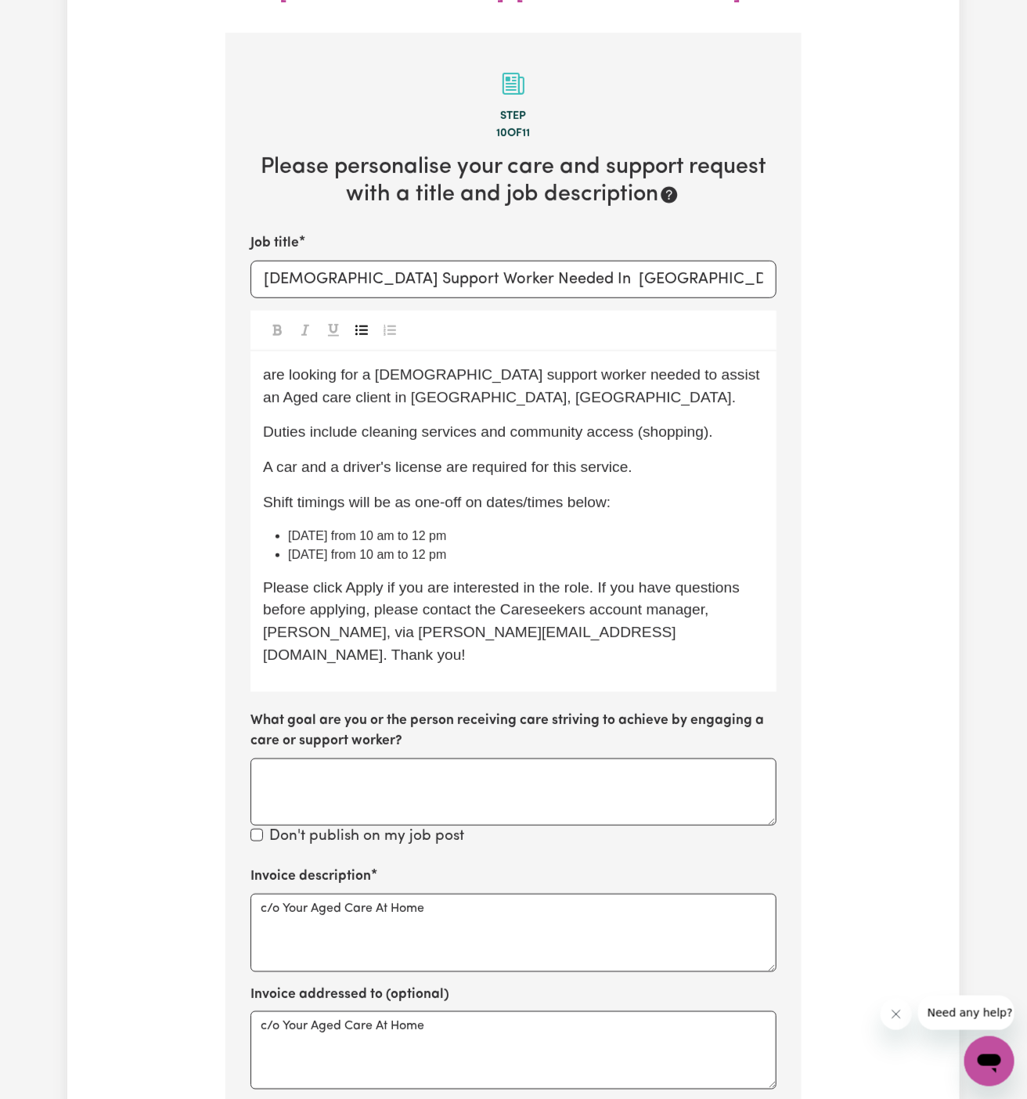
click at [635, 424] on span "Duties include cleaning services and community access (shopping)." at bounding box center [488, 432] width 450 height 16
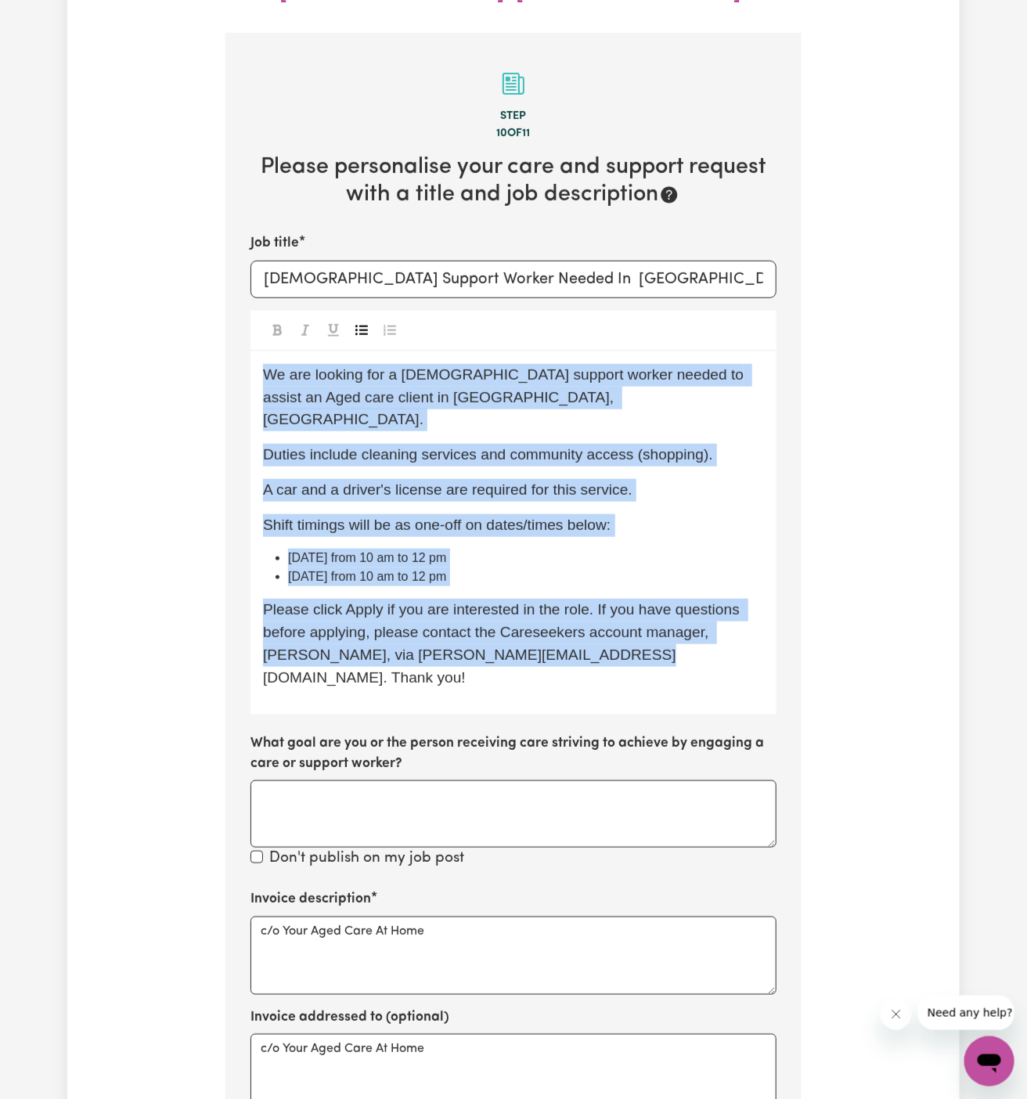
click at [635, 446] on span "Duties include cleaning services and community access (shopping)." at bounding box center [488, 454] width 450 height 16
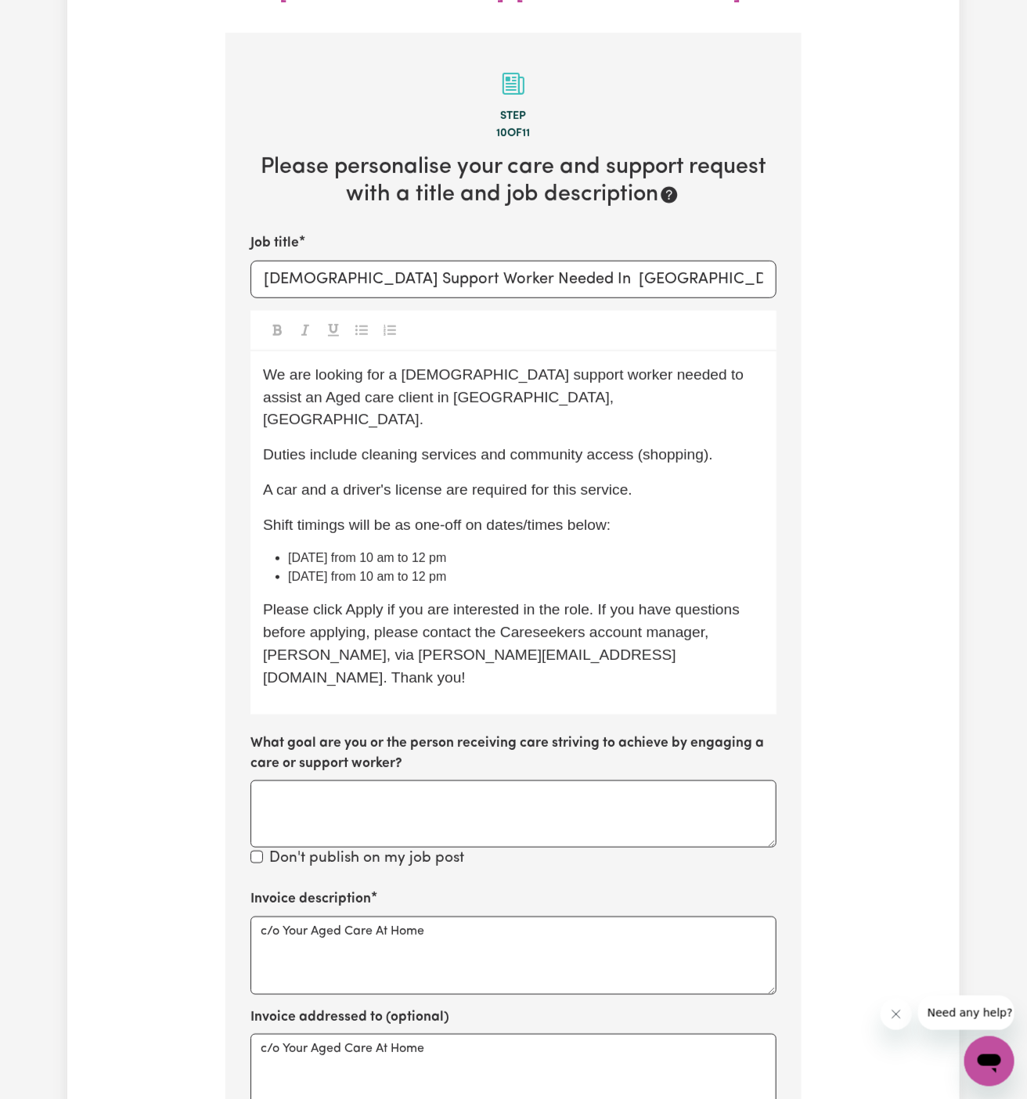
click at [577, 364] on p "We are looking for a female support worker needed to assist an Aged care client…" at bounding box center [513, 397] width 501 height 67
click at [576, 364] on p "We are looking for a female support worker needed to assist an Aged care client…" at bounding box center [513, 397] width 501 height 67
click at [576, 366] on span "We are looking for a female support worker needed to assist an Aged care client…" at bounding box center [505, 397] width 485 height 62
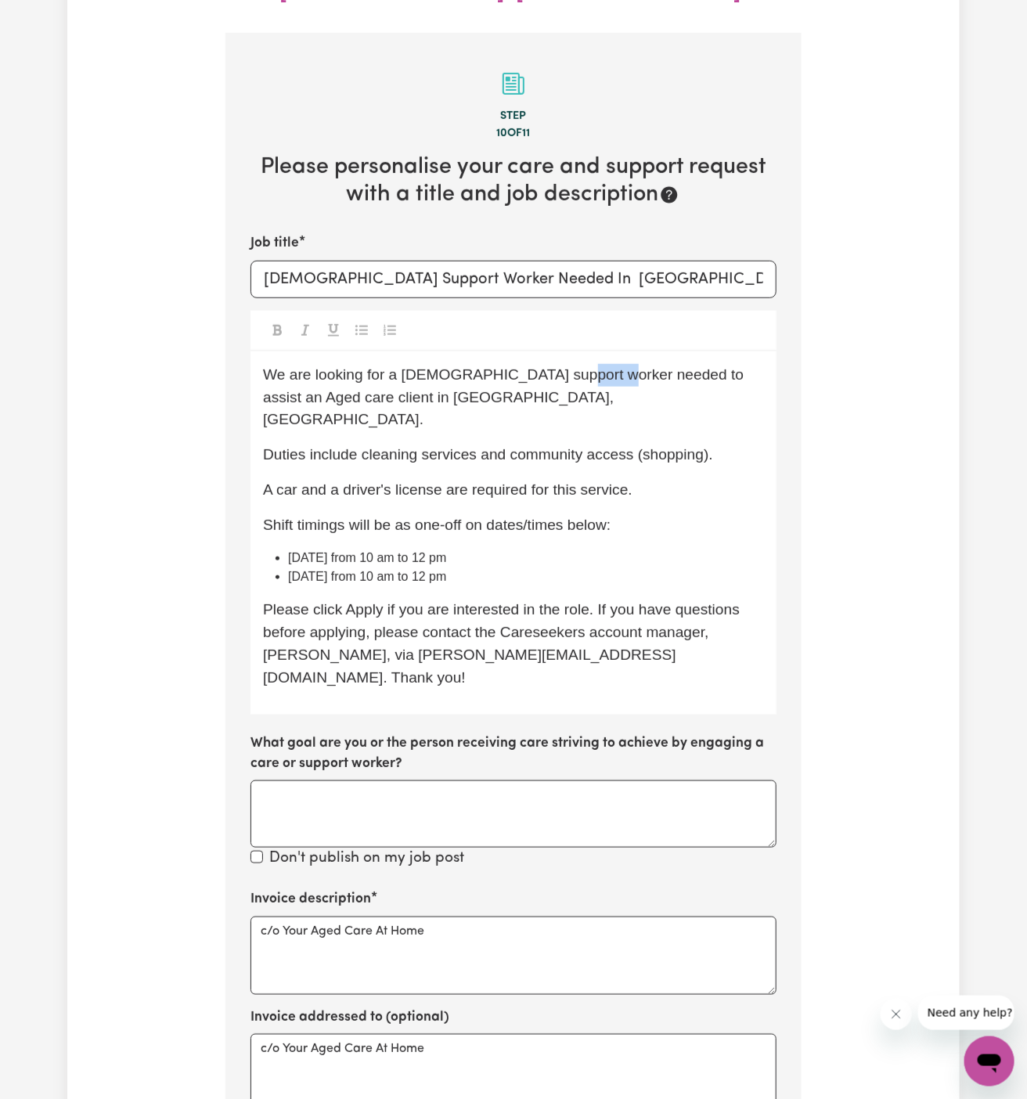
click at [576, 366] on span "We are looking for a female support worker needed to assist an Aged care client…" at bounding box center [505, 397] width 485 height 62
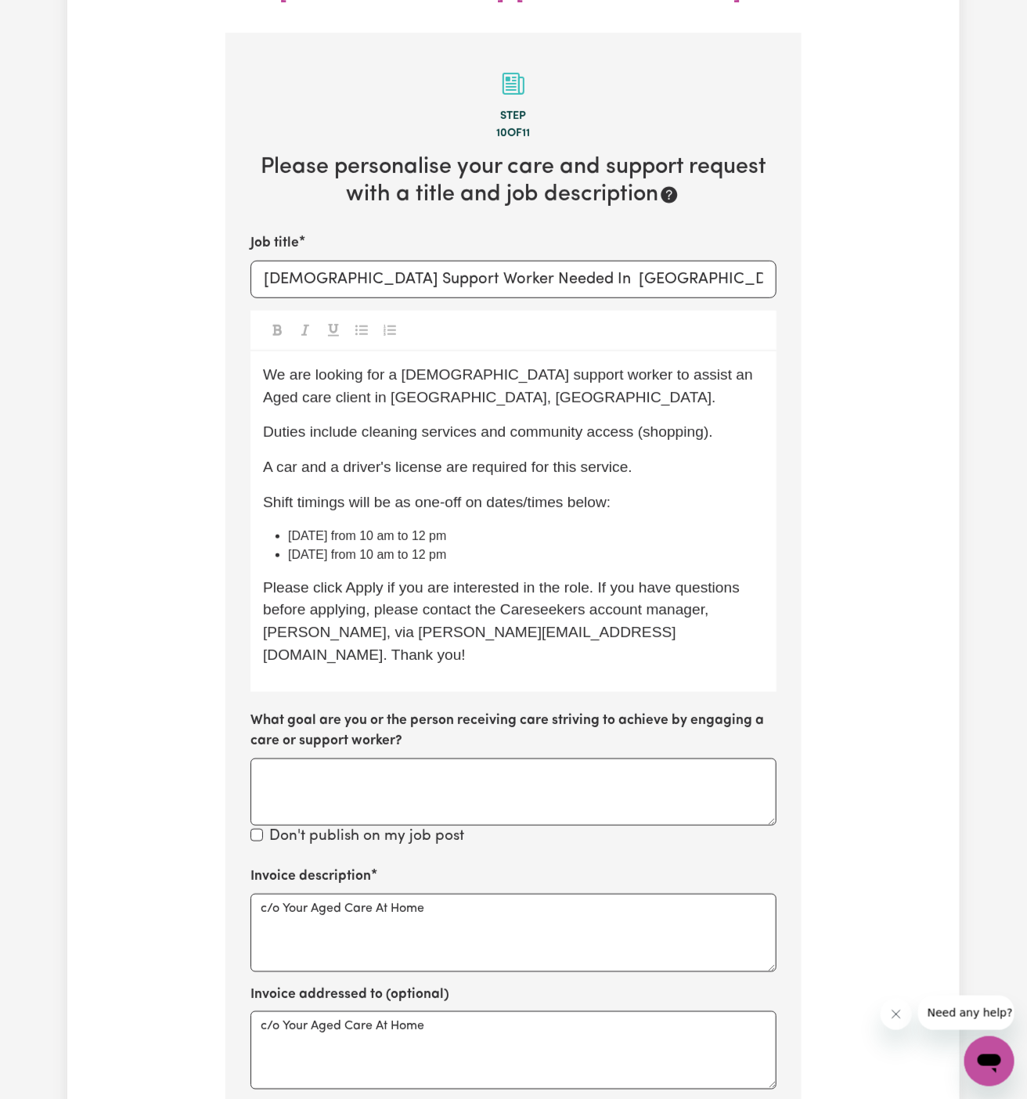
click at [640, 366] on span "We are looking for a female support worker to assist an Aged care client in Ear…" at bounding box center [509, 385] width 493 height 39
click at [644, 364] on p "We are looking for a female support worker to assist an aged care client in Ear…" at bounding box center [513, 386] width 501 height 45
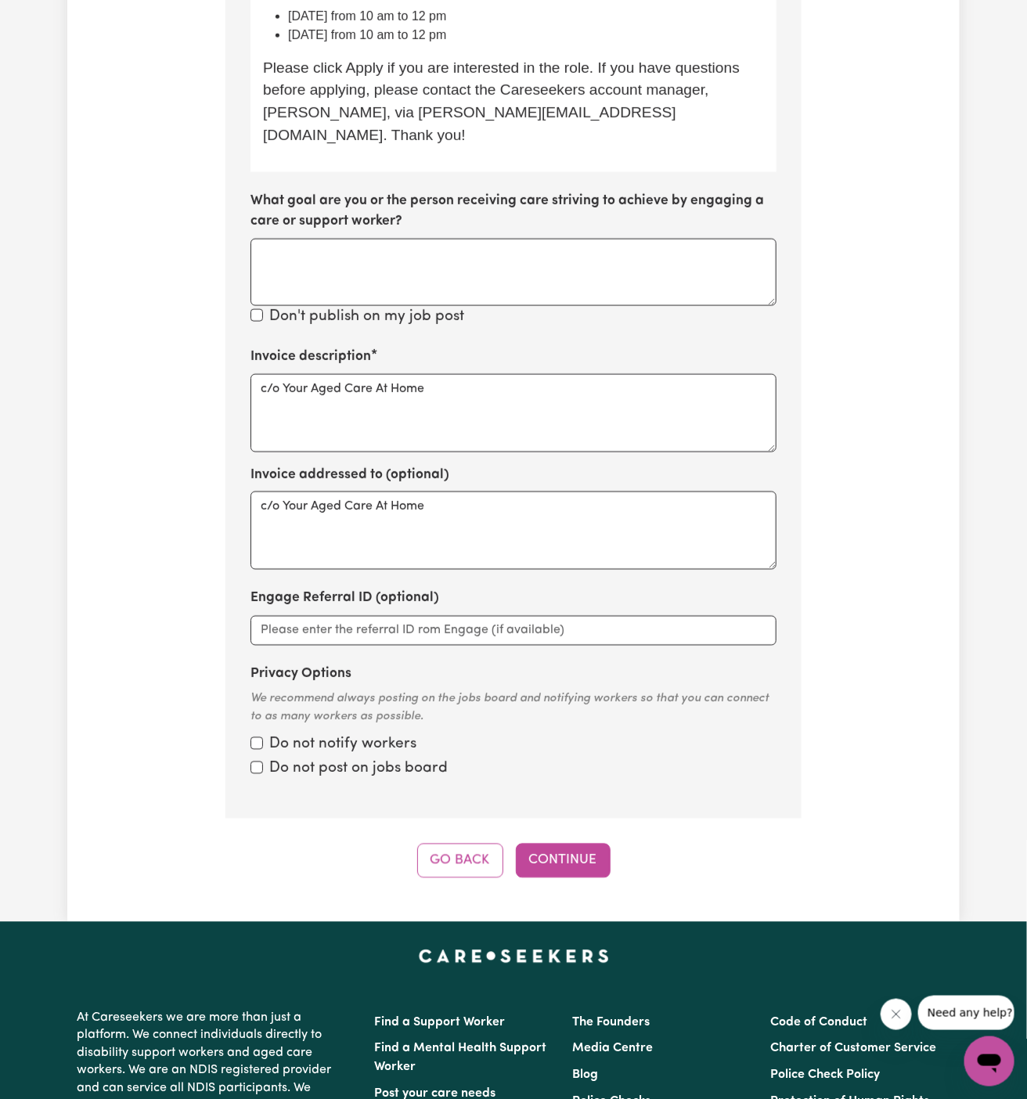
scroll to position [772, 0]
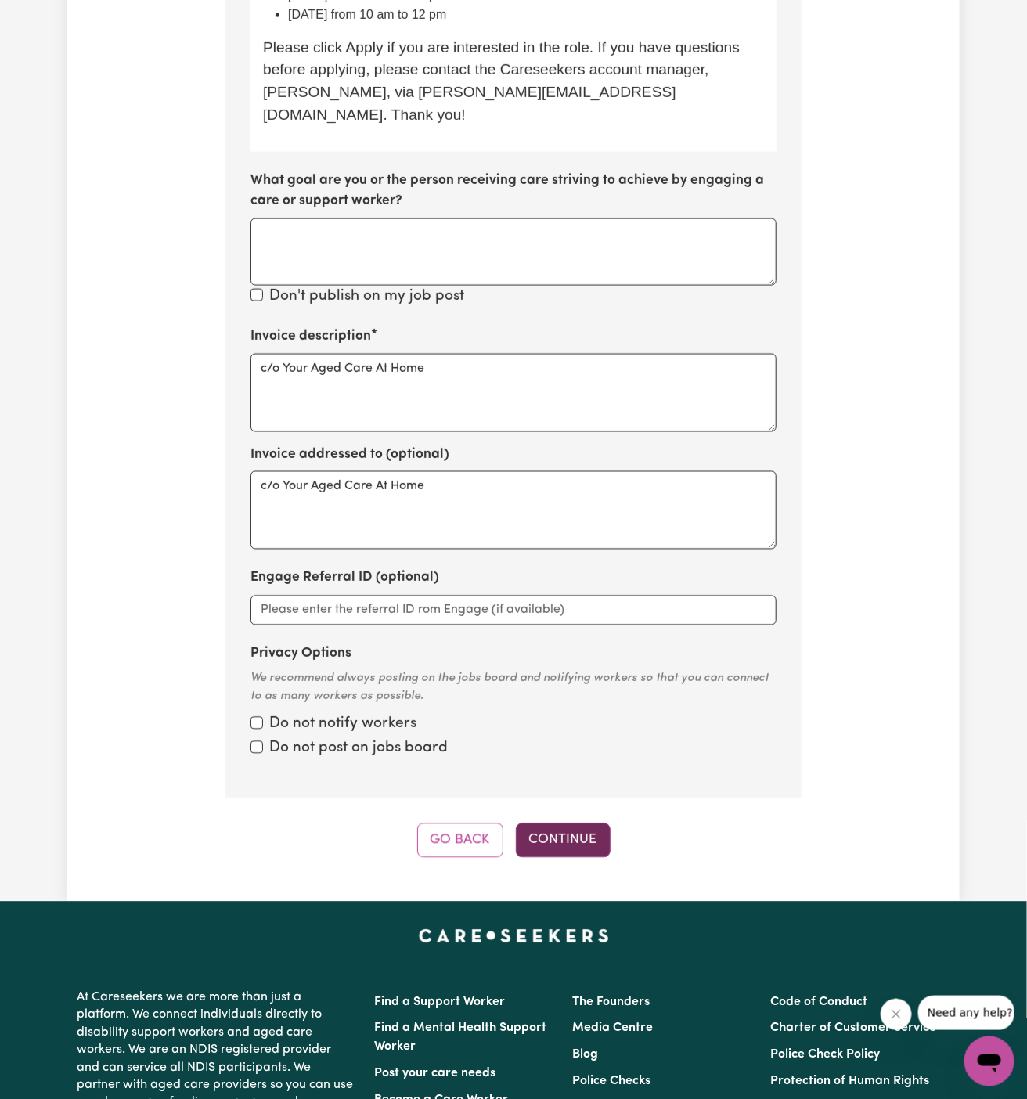
click at [561, 824] on button "Continue" at bounding box center [563, 841] width 95 height 34
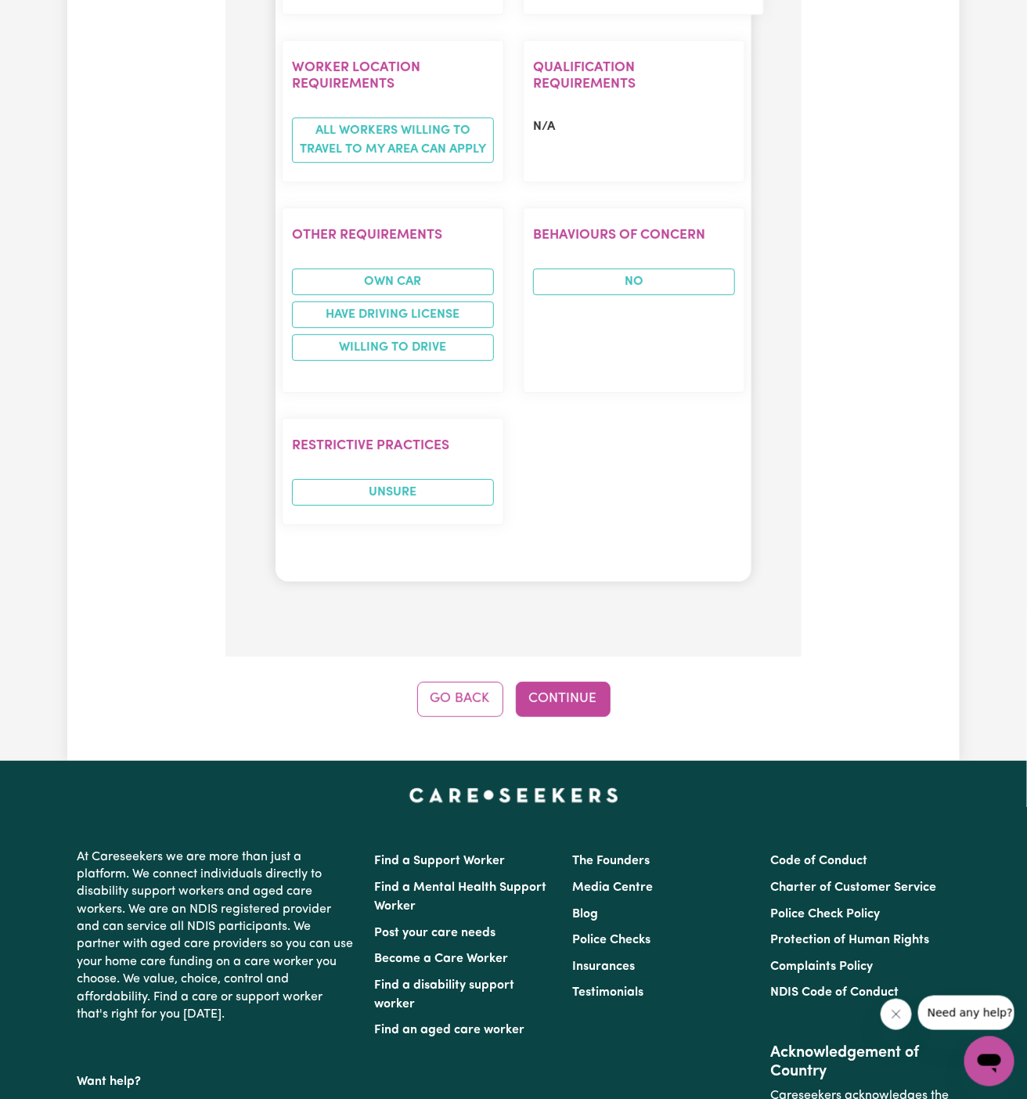
scroll to position [1794, 0]
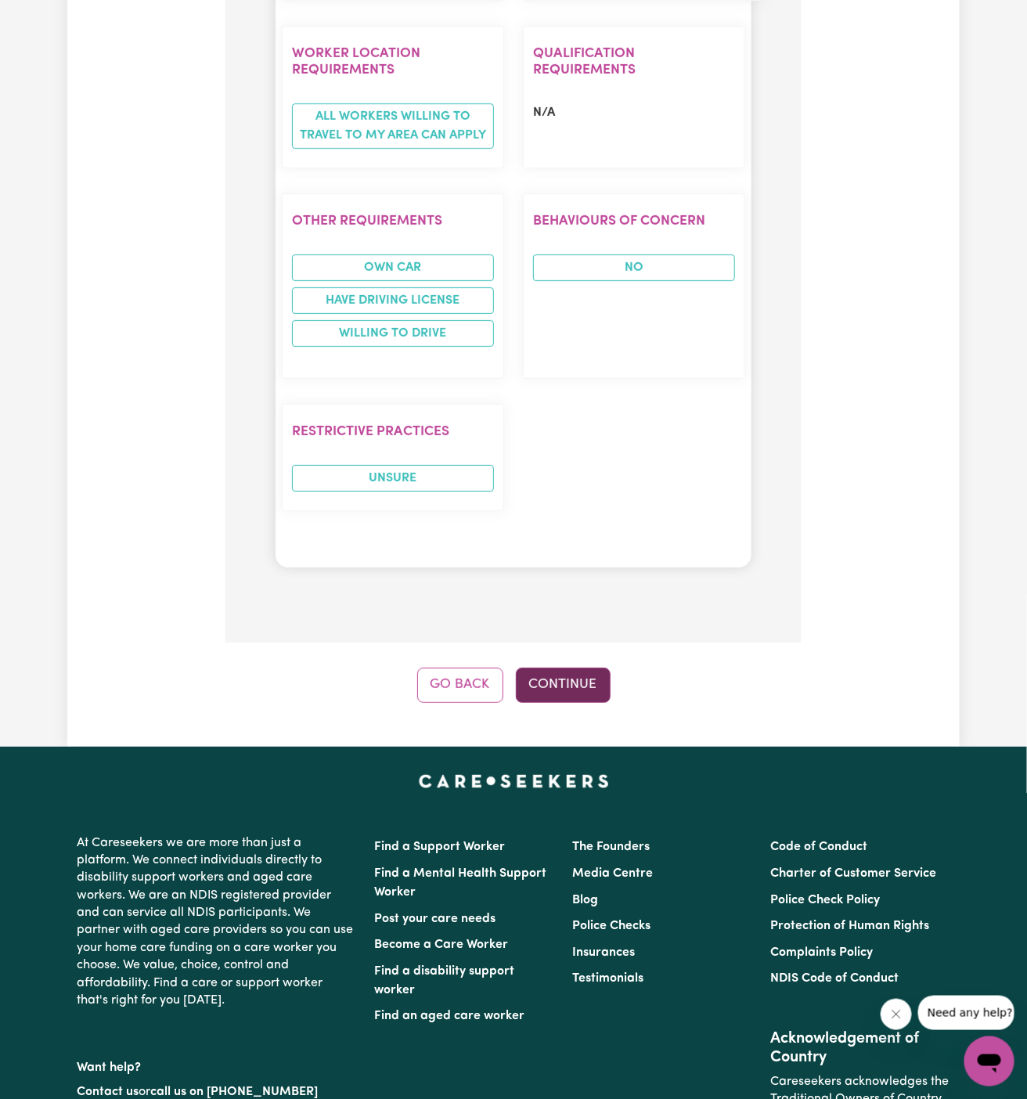
click at [576, 668] on button "Continue" at bounding box center [563, 685] width 95 height 34
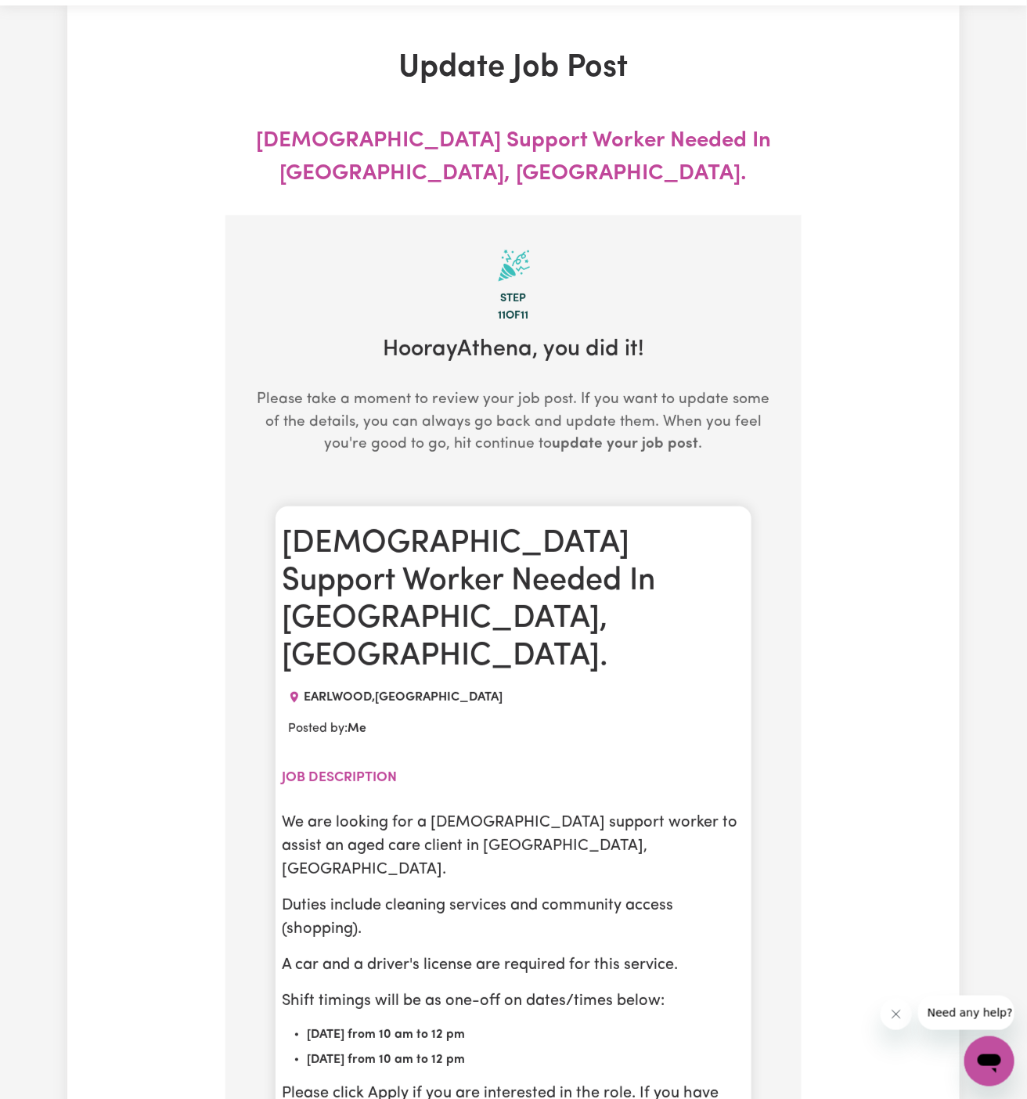
scroll to position [0, 0]
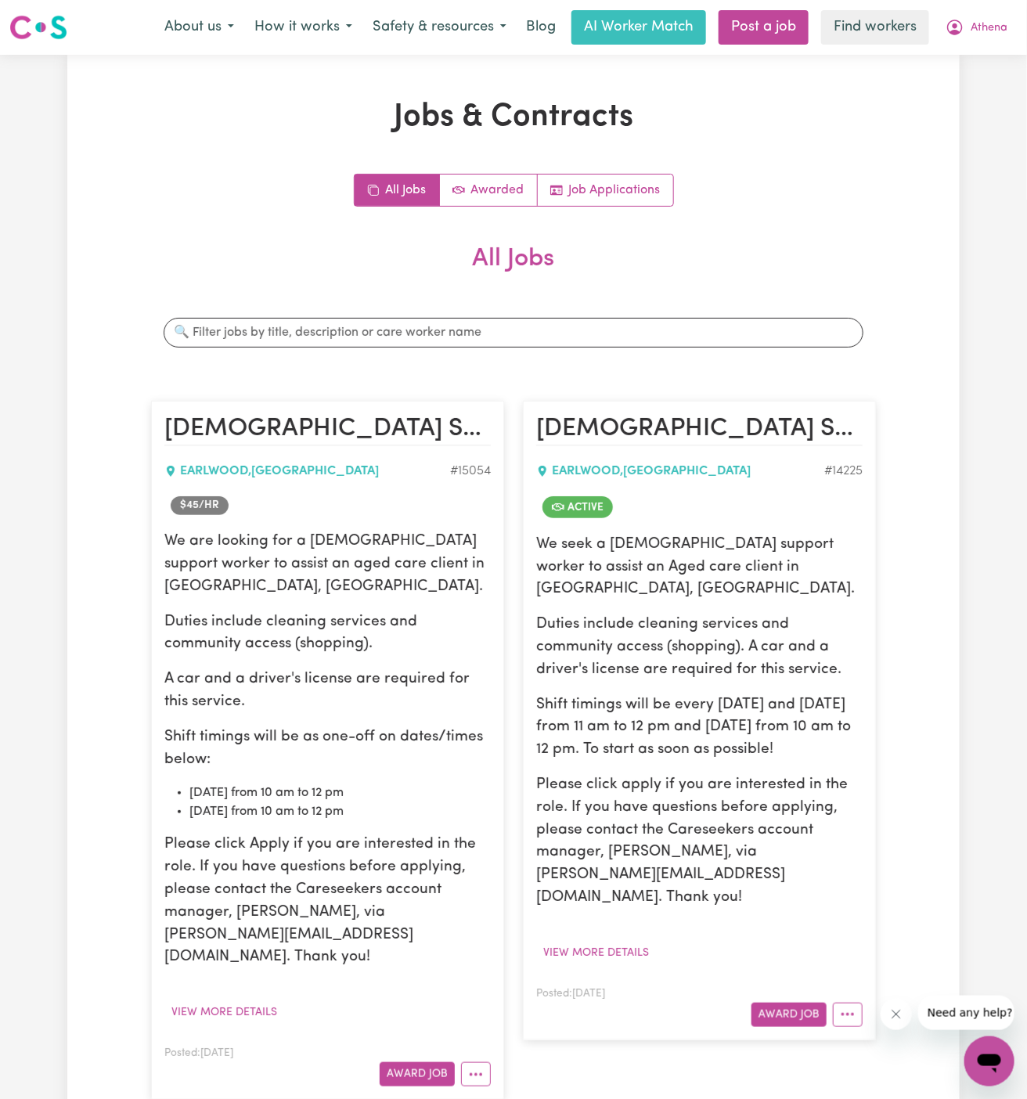
click at [170, 542] on p "We are looking for a female support worker to assist an aged care client in Ear…" at bounding box center [327, 564] width 327 height 67
drag, startPoint x: 167, startPoint y: 542, endPoint x: 399, endPoint y: 774, distance: 328.3
click at [399, 774] on div "We are looking for a female support worker to assist an aged care client in Ear…" at bounding box center [327, 750] width 327 height 439
copy div "We are looking for a female support worker to assist an aged care client in Ear…"
drag, startPoint x: 399, startPoint y: 774, endPoint x: 398, endPoint y: 767, distance: 7.9
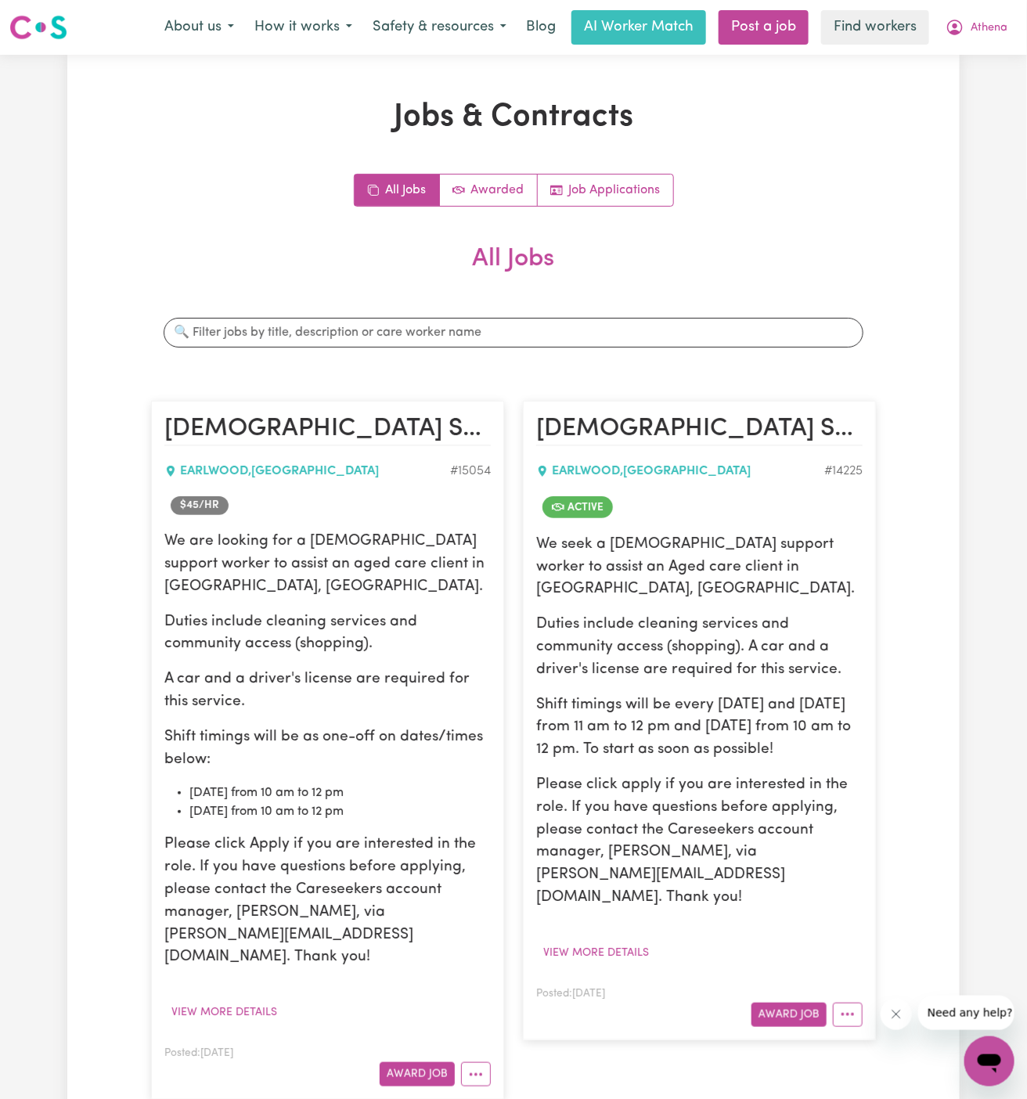
click at [398, 784] on li "Tuesday 16/09 from 10 am to 12 pm" at bounding box center [339, 793] width 301 height 19
drag, startPoint x: 399, startPoint y: 781, endPoint x: 177, endPoint y: 599, distance: 286.5
click at [177, 599] on div "We are looking for a female support worker to assist an aged care client in Ear…" at bounding box center [327, 750] width 327 height 439
click at [177, 612] on p "Duties include cleaning services and community access (shopping)." at bounding box center [327, 634] width 327 height 45
drag, startPoint x: 165, startPoint y: 540, endPoint x: 420, endPoint y: 794, distance: 359.3
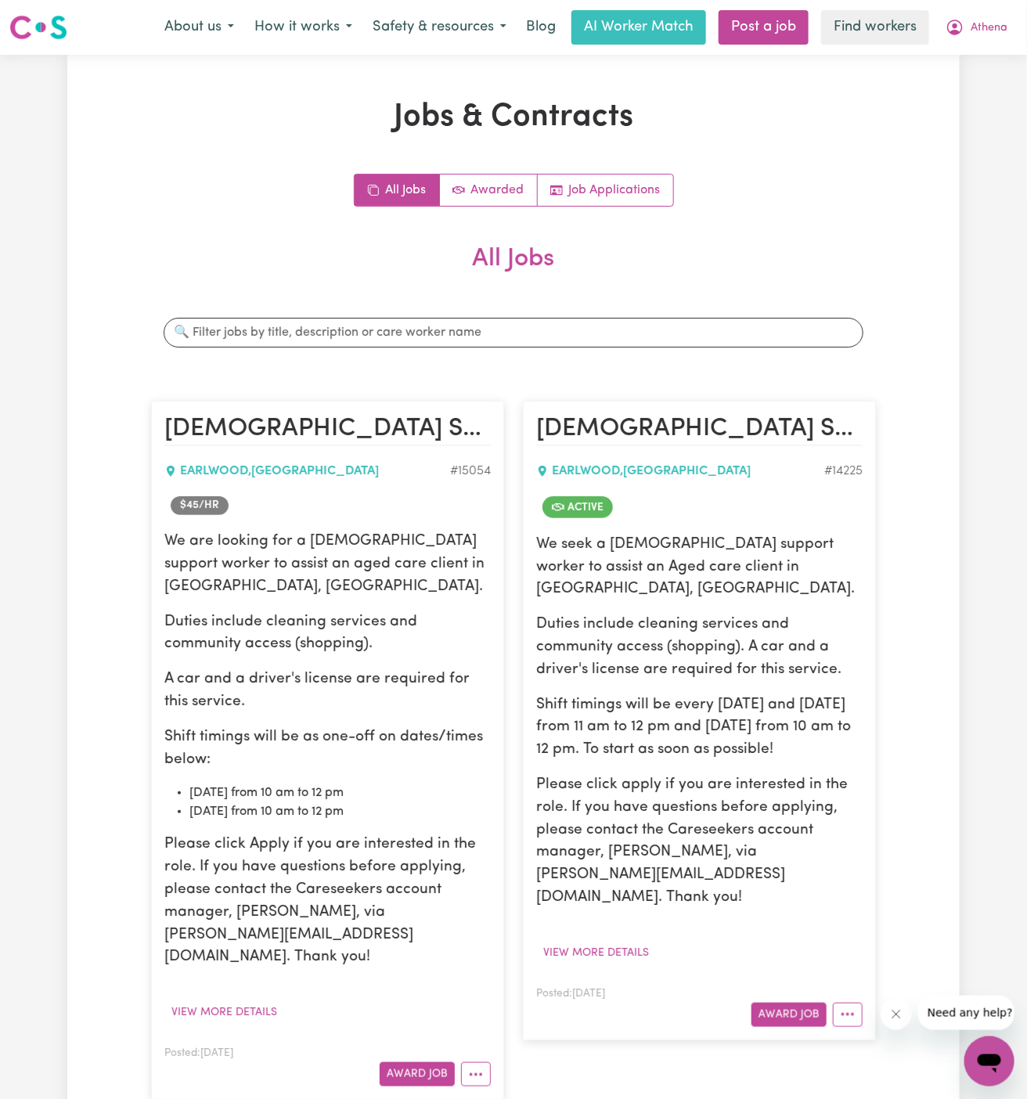
click at [420, 794] on div "We are looking for a female support worker to assist an aged care client in Ear…" at bounding box center [327, 750] width 327 height 439
copy div "We are looking for a female support worker to assist an aged care client in Ear…"
click at [394, 612] on p "Duties include cleaning services and community access (shopping)." at bounding box center [327, 634] width 327 height 45
click at [437, 623] on p "Duties include cleaning services and community access (shopping)." at bounding box center [327, 634] width 327 height 45
click at [657, 695] on p "Shift timings will be every Monday and Thursday from 11 am to 12 pm and Tuesday…" at bounding box center [699, 728] width 327 height 67
